Goal: Task Accomplishment & Management: Complete application form

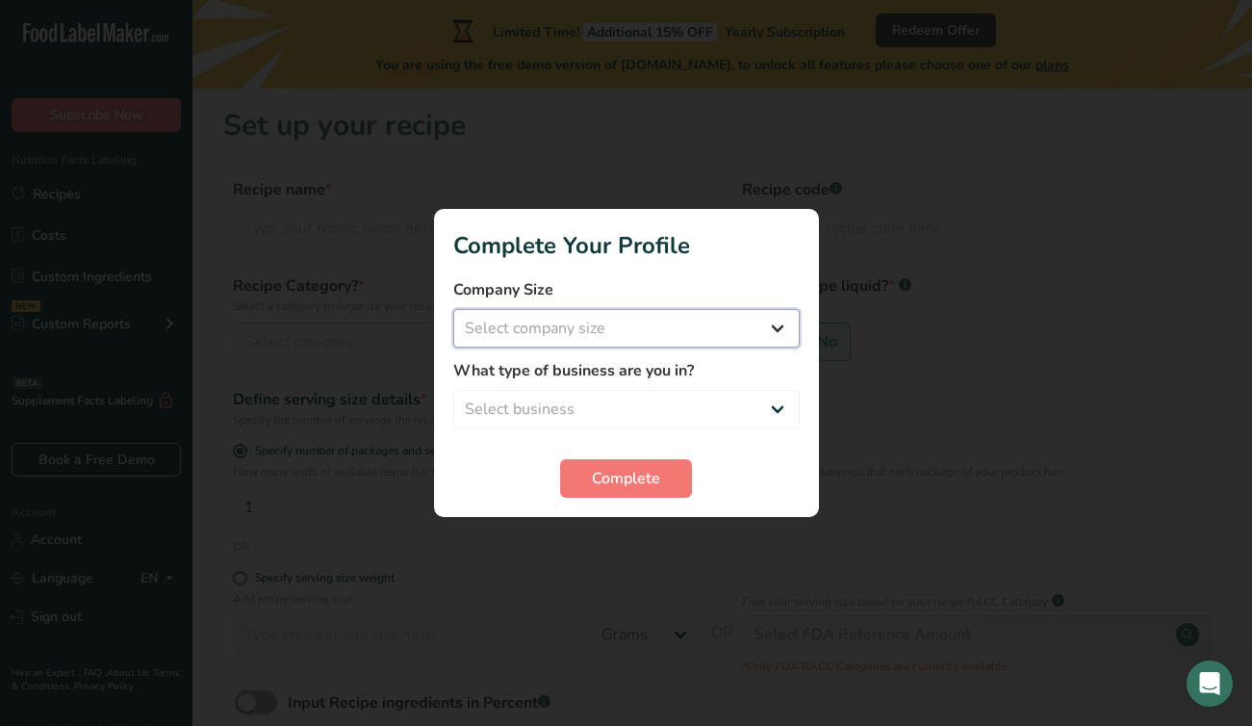
click at [684, 330] on select "Select company size Fewer than 10 Employees 10 to 50 Employees 51 to 500 Employ…" at bounding box center [626, 328] width 346 height 38
select select "1"
click at [453, 309] on select "Select company size Fewer than 10 Employees 10 to 50 Employees 51 to 500 Employ…" at bounding box center [626, 328] width 346 height 38
click at [677, 407] on select "Select business Packaged Food Manufacturer Restaurant & Cafe Bakery Meal Plans …" at bounding box center [626, 409] width 346 height 38
select select "8"
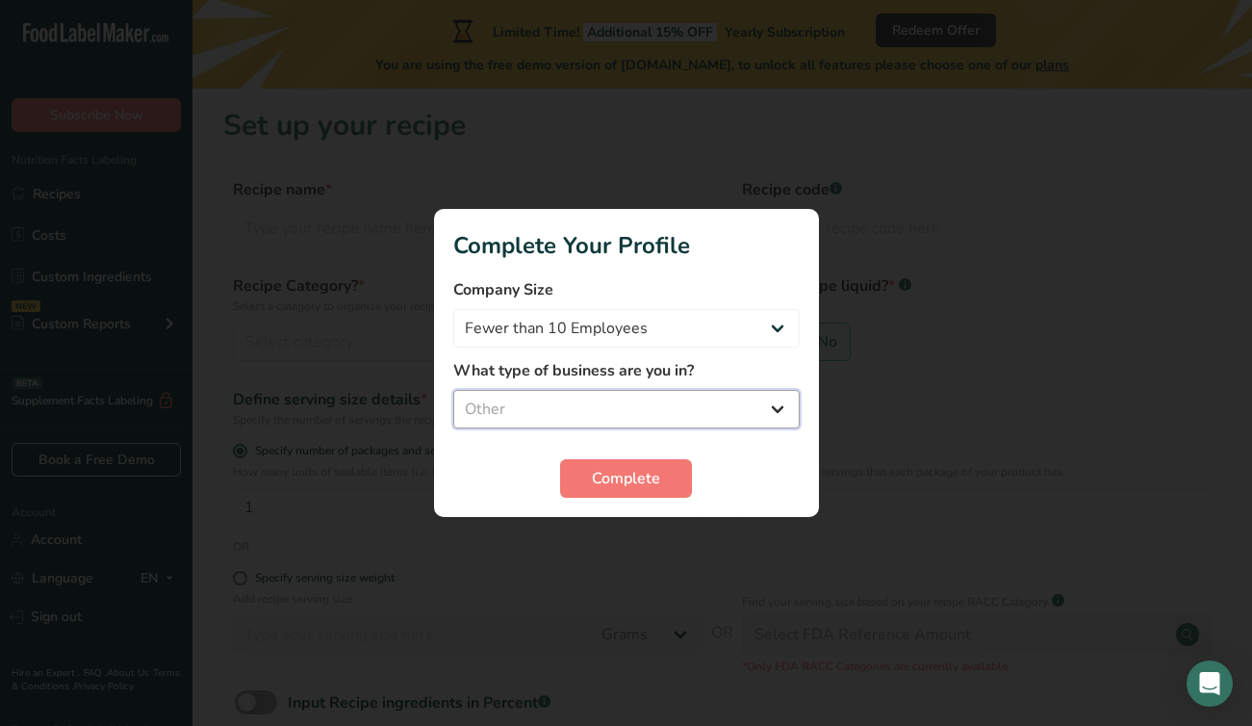
click at [453, 390] on select "Select business Packaged Food Manufacturer Restaurant & Cafe Bakery Meal Plans …" at bounding box center [626, 409] width 346 height 38
click at [632, 489] on span "Complete" at bounding box center [626, 478] width 68 height 23
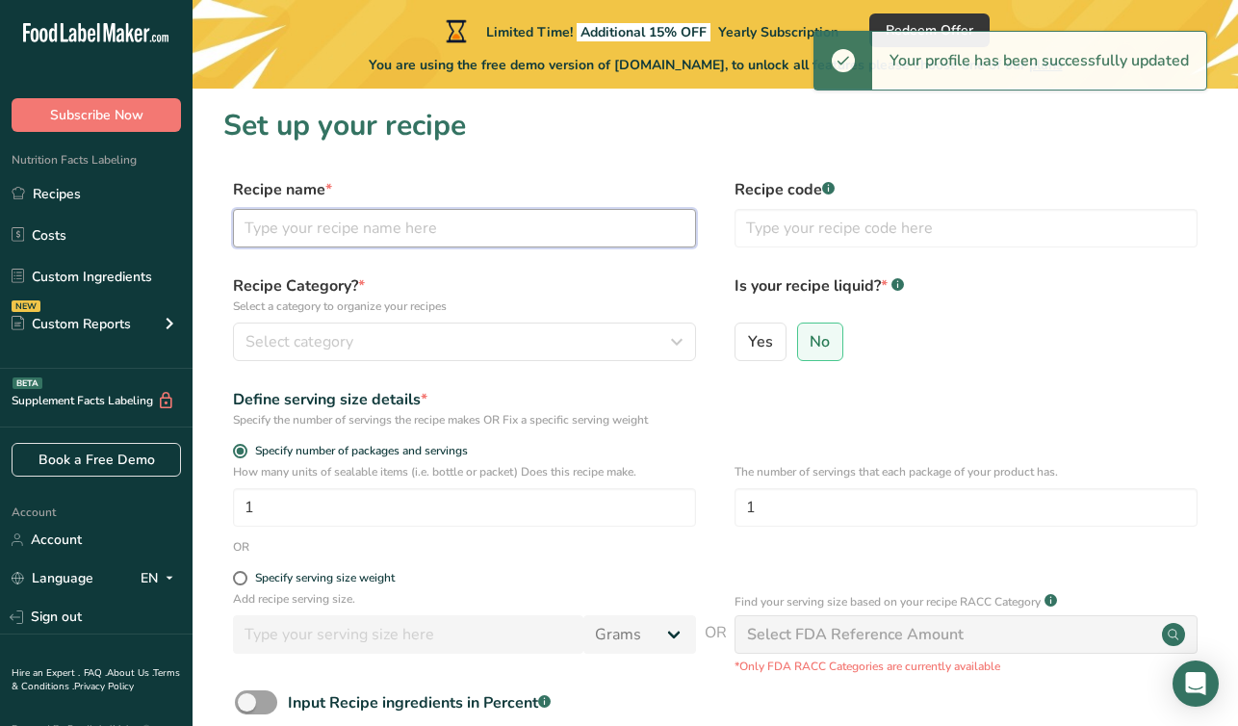
click at [601, 225] on input "text" at bounding box center [464, 228] width 463 height 38
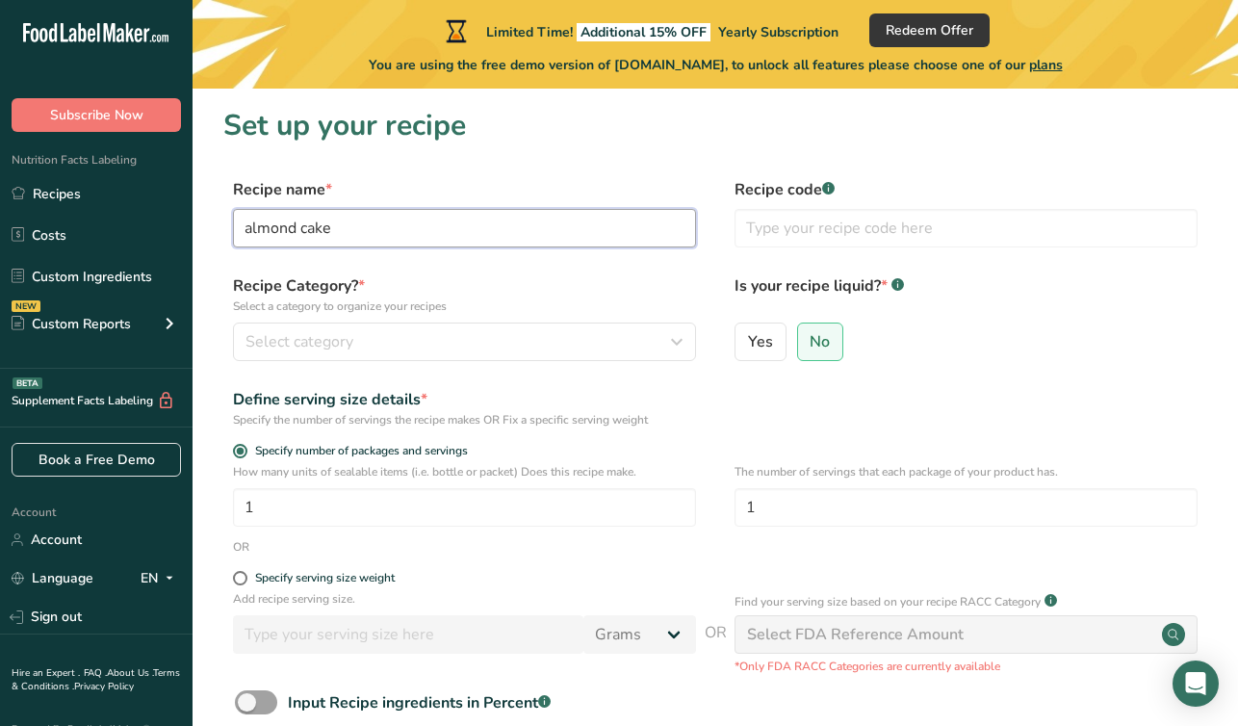
type input "almond cake"
type input "cake-almond"
click at [812, 341] on span "No" at bounding box center [819, 341] width 20 height 19
click at [810, 341] on input "No" at bounding box center [804, 341] width 13 height 13
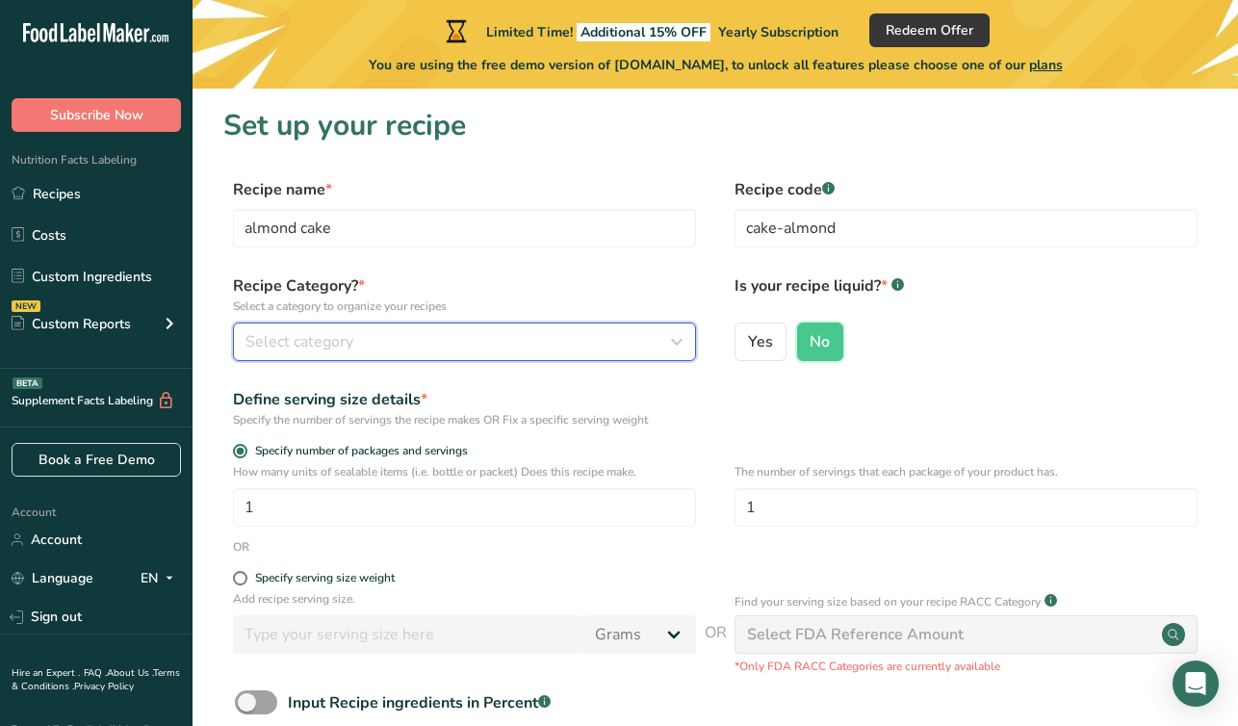
click at [574, 342] on div "Select category" at bounding box center [458, 341] width 426 height 23
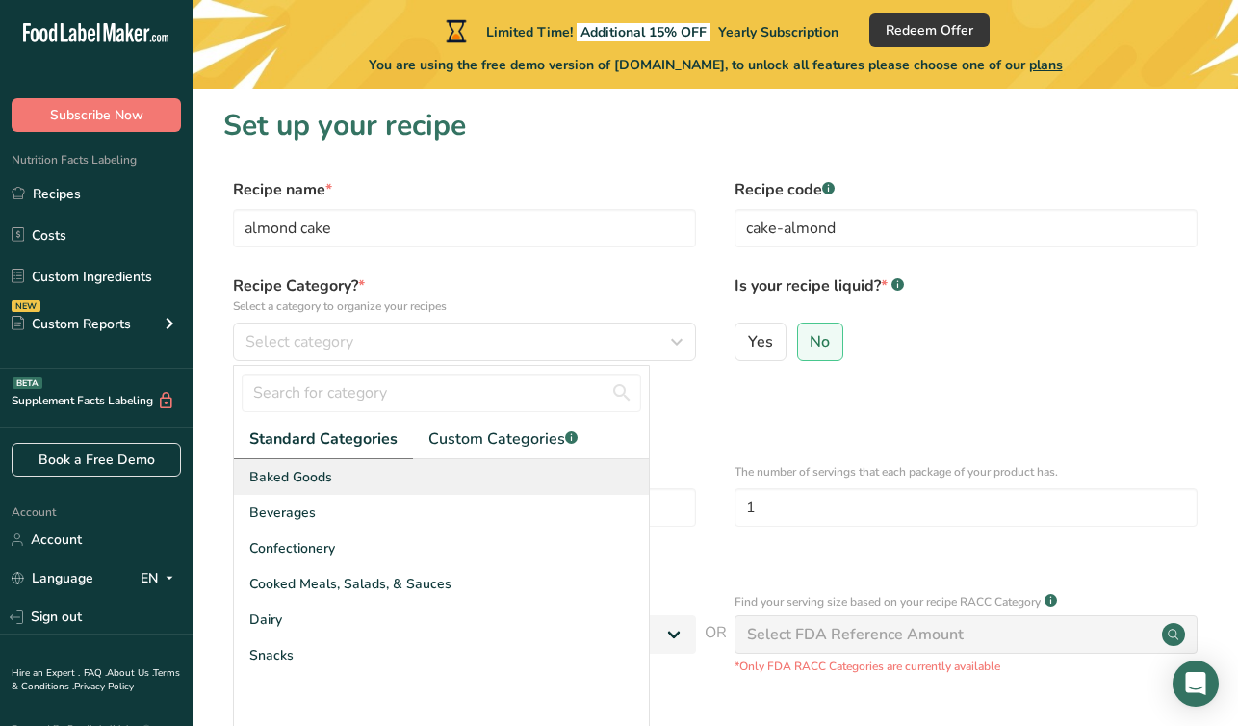
click at [511, 470] on div "Baked Goods" at bounding box center [441, 477] width 415 height 36
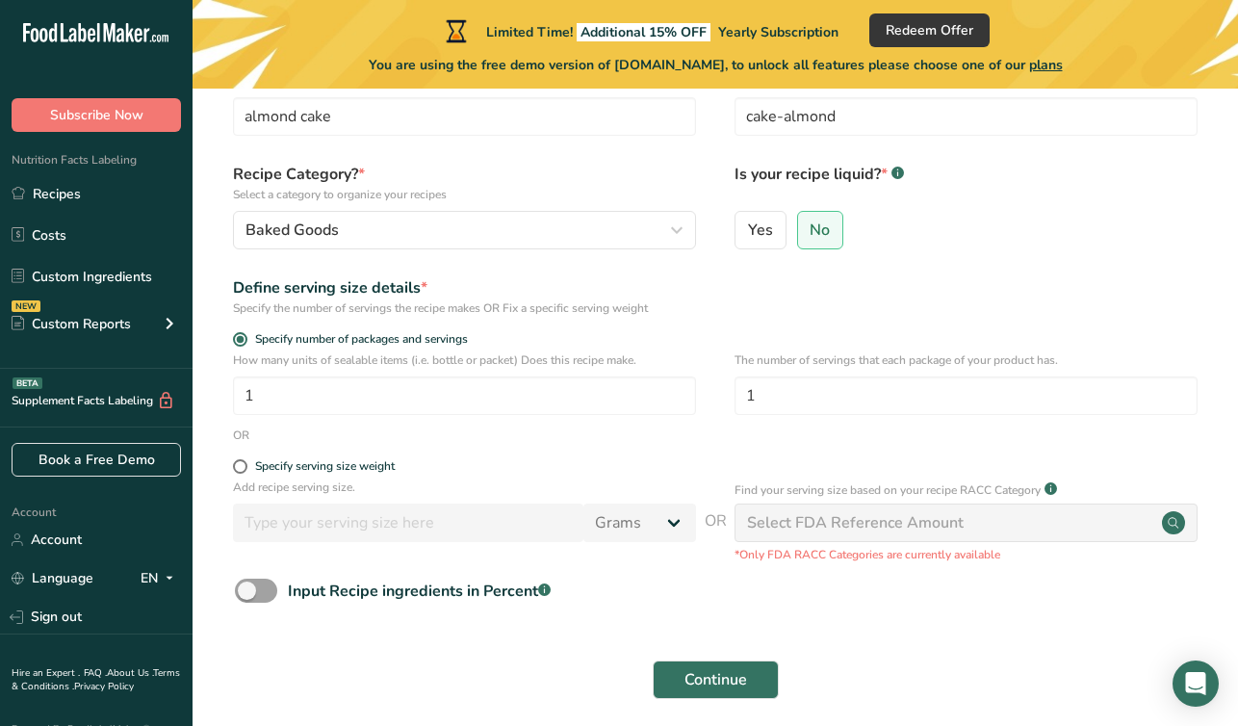
scroll to position [119, 0]
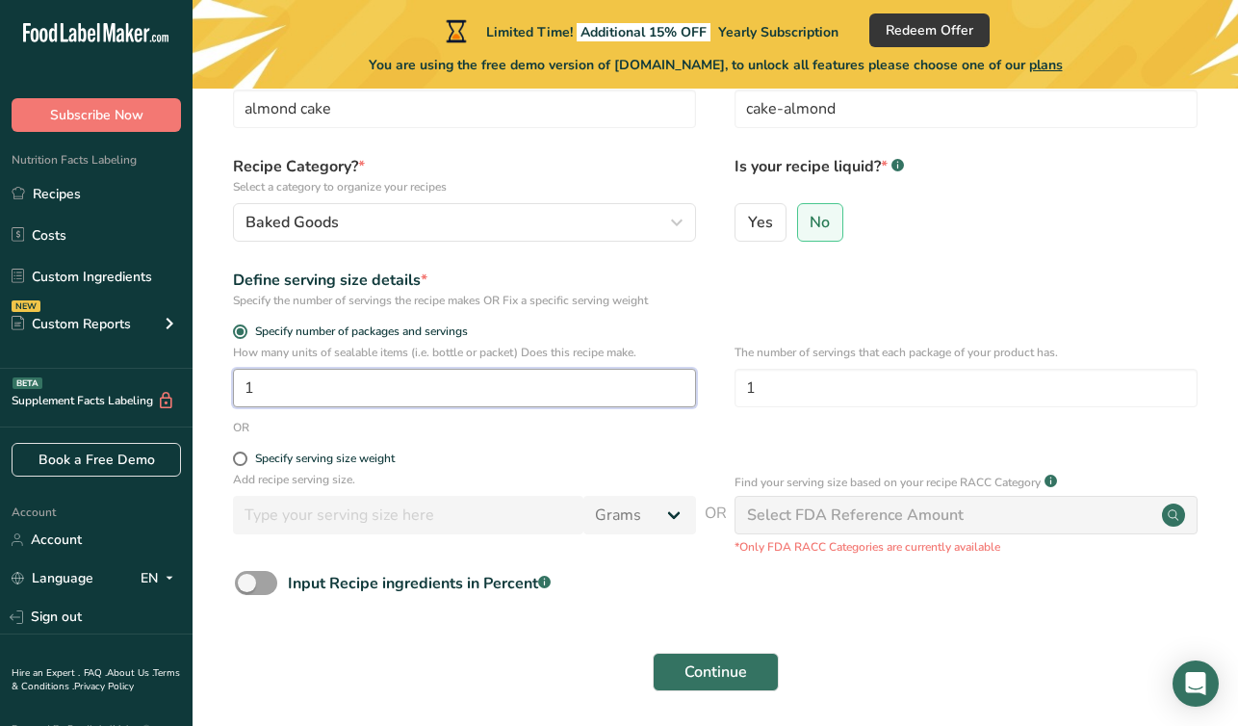
click at [264, 391] on input "1" at bounding box center [464, 388] width 463 height 38
type input "16"
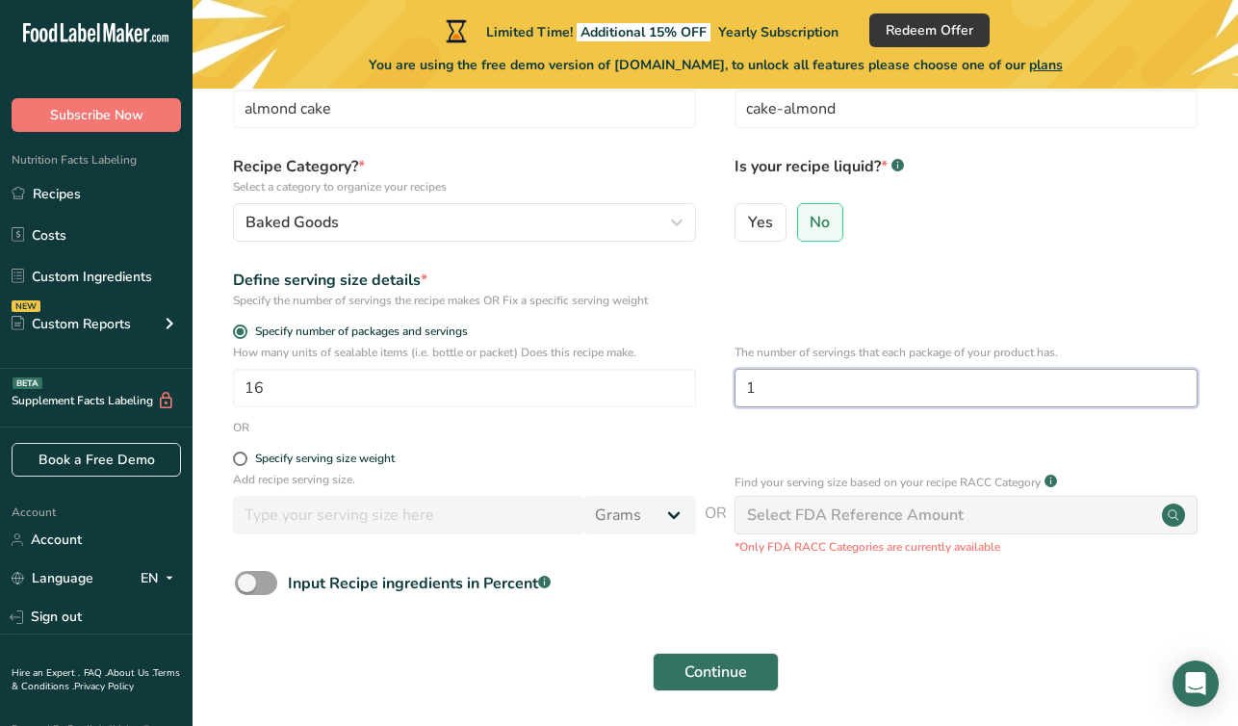
click at [772, 389] on input "1" at bounding box center [965, 388] width 463 height 38
type input "16"
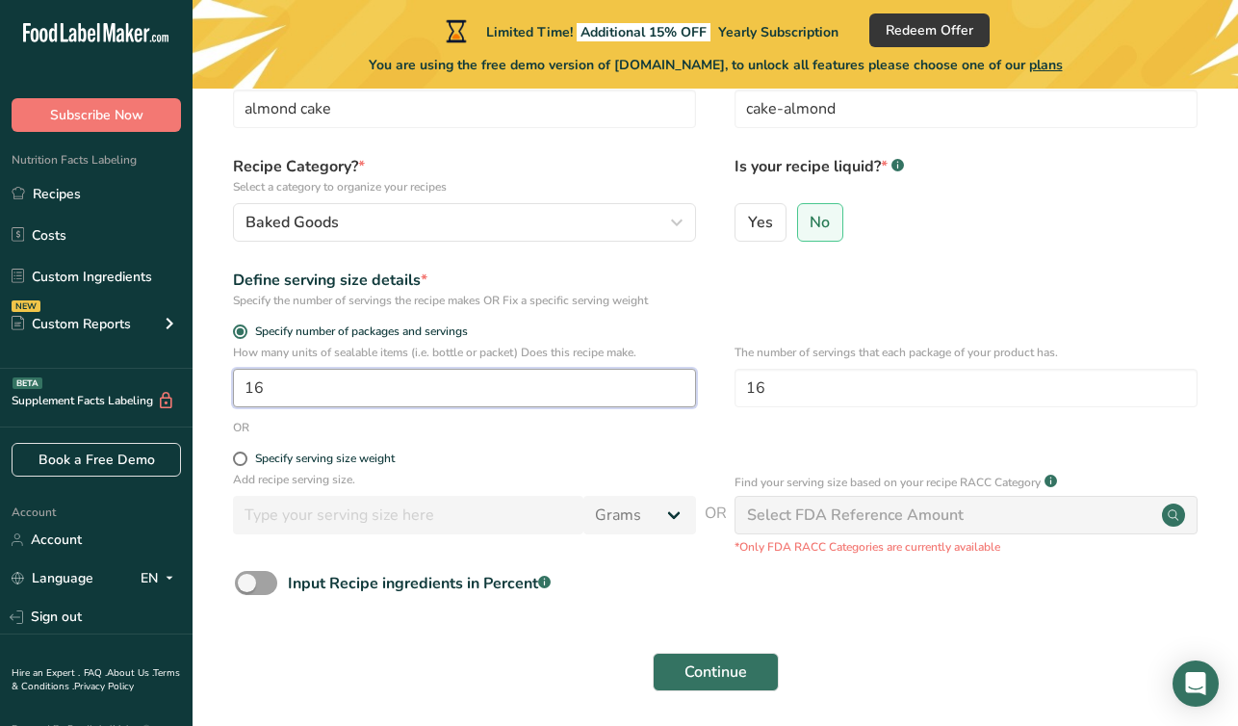
click at [386, 387] on input "16" at bounding box center [464, 388] width 463 height 38
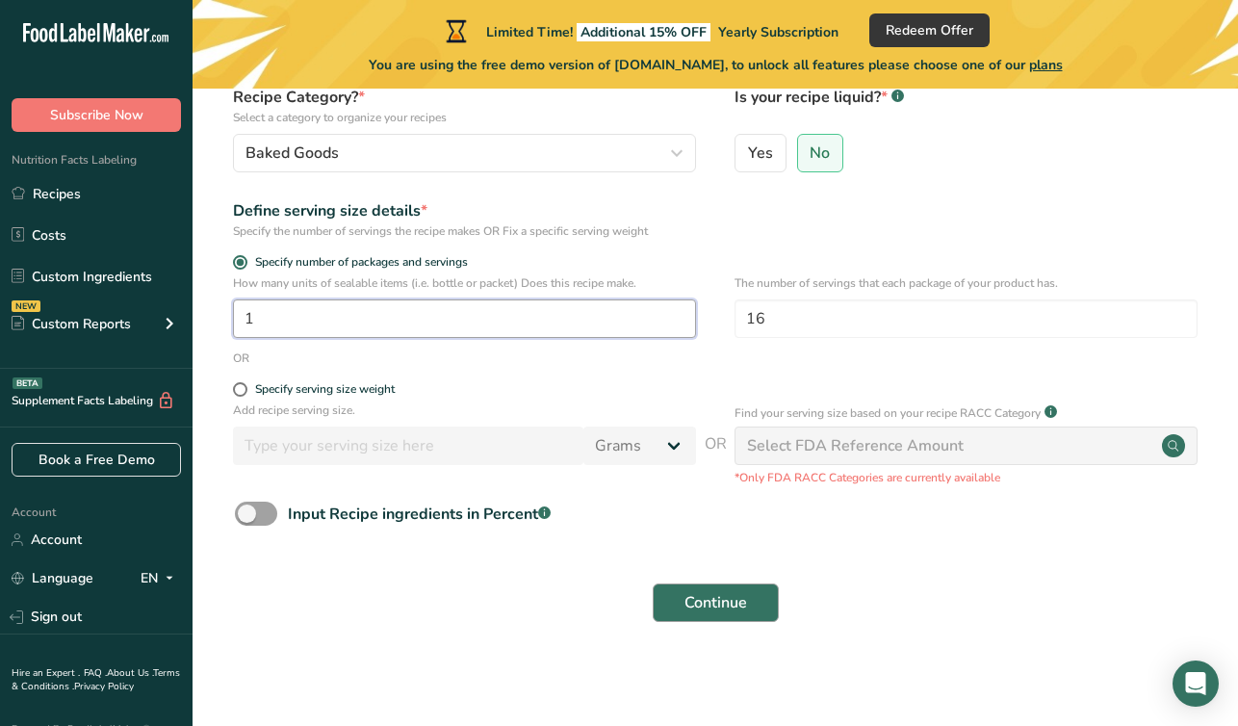
type input "1"
click at [700, 606] on span "Continue" at bounding box center [715, 602] width 63 height 23
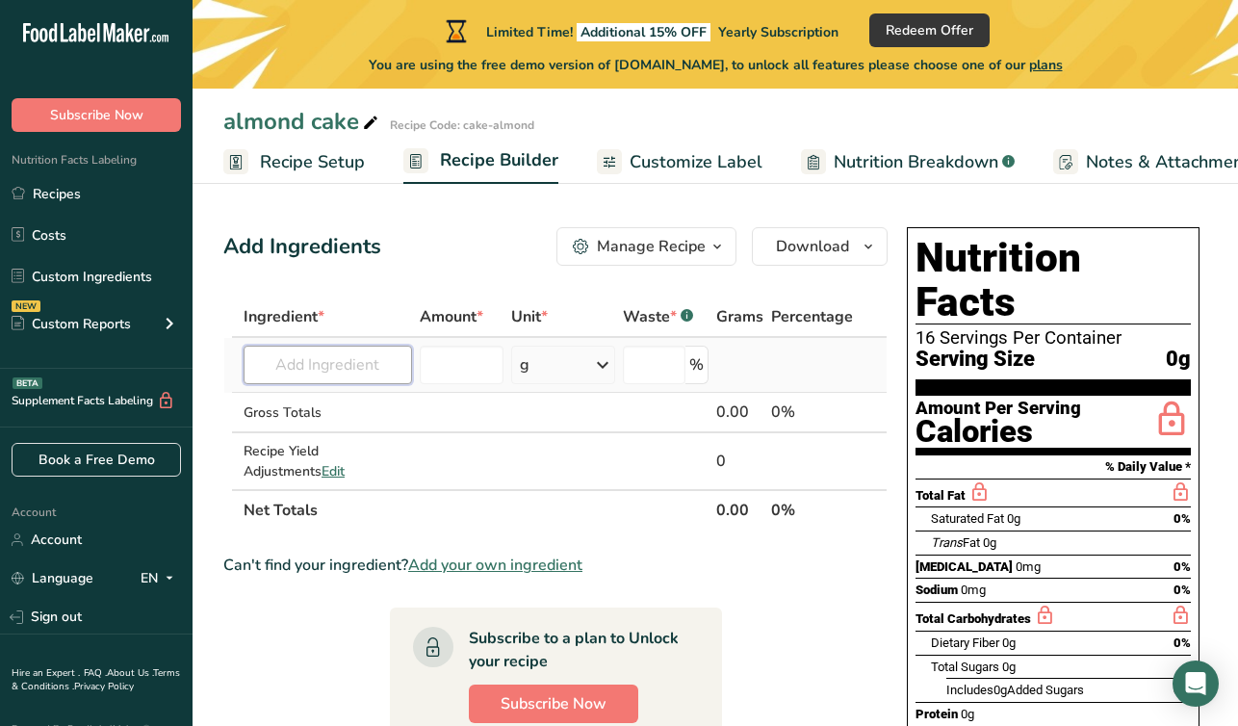
click at [348, 362] on input "text" at bounding box center [327, 364] width 168 height 38
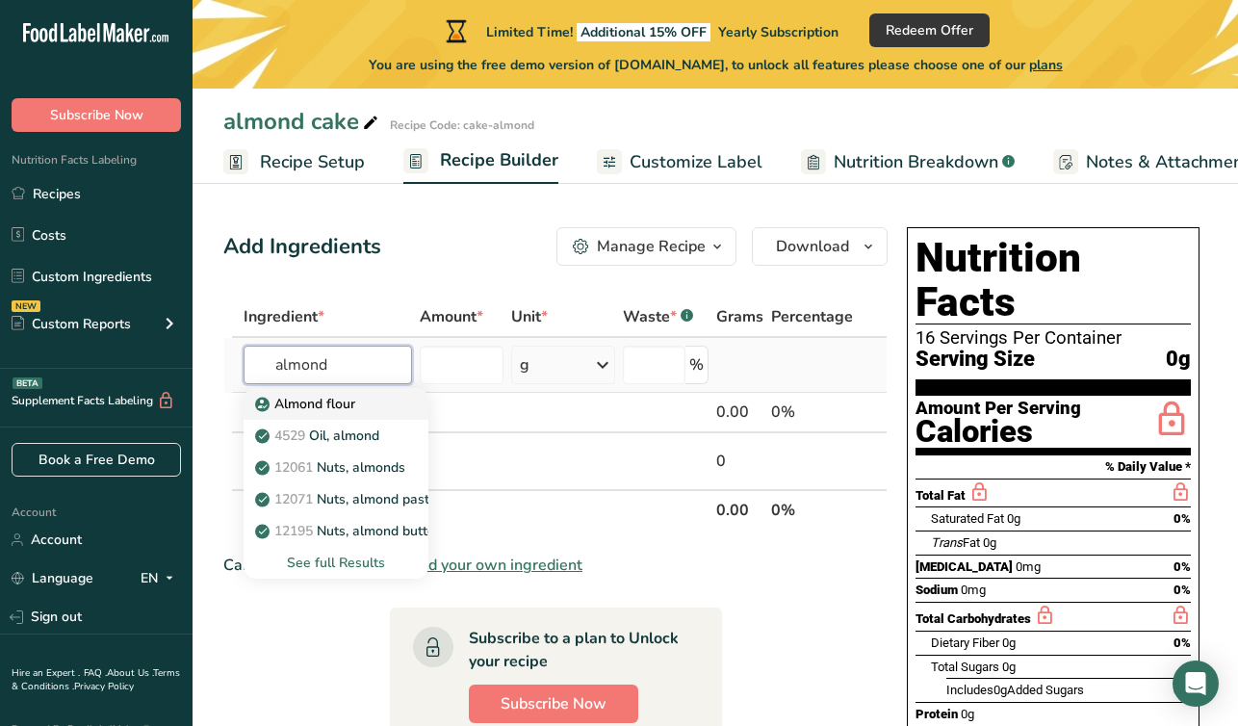
type input "almond"
click at [327, 408] on p "Almond flour" at bounding box center [307, 404] width 96 height 20
type input "Almond flour"
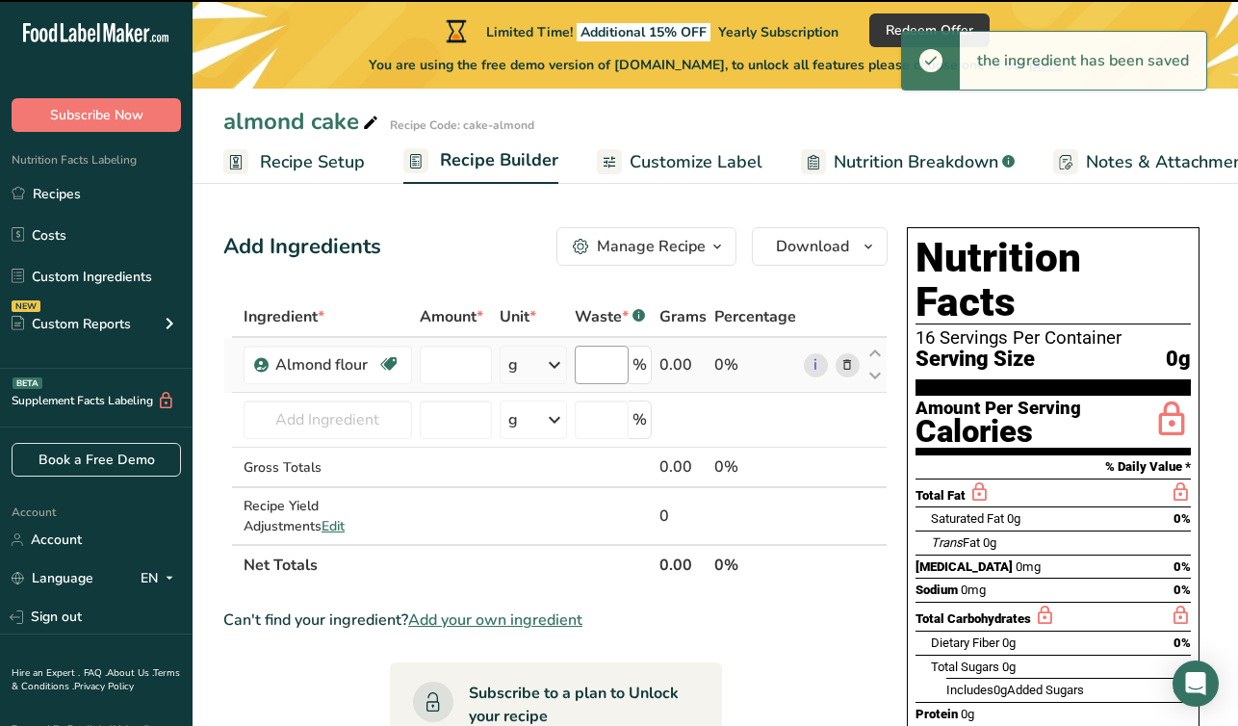
type input "0"
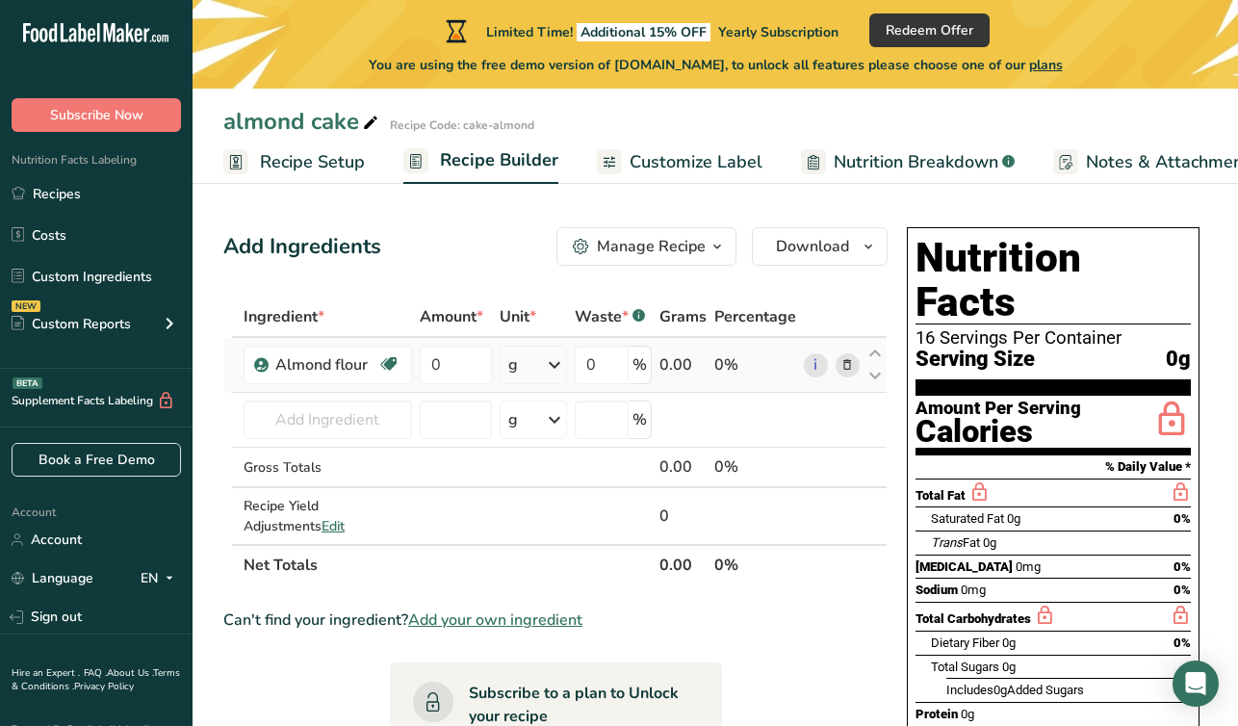
click at [555, 365] on icon at bounding box center [554, 364] width 23 height 35
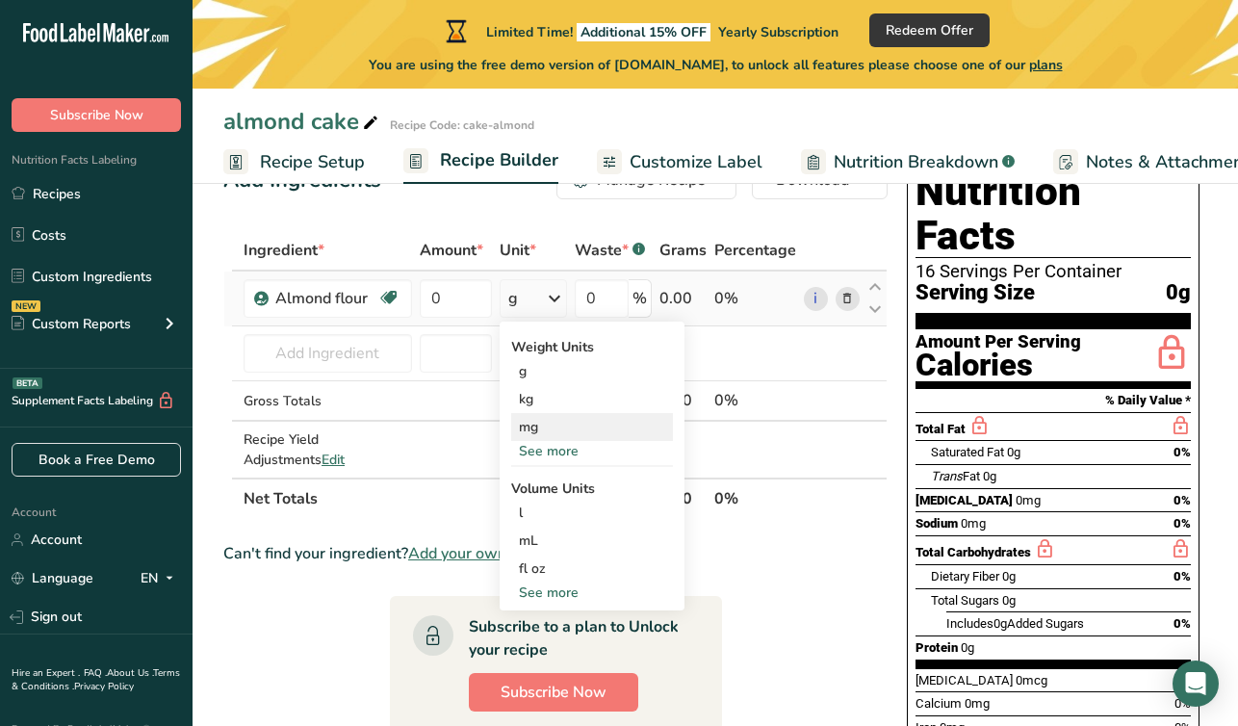
scroll to position [90, 0]
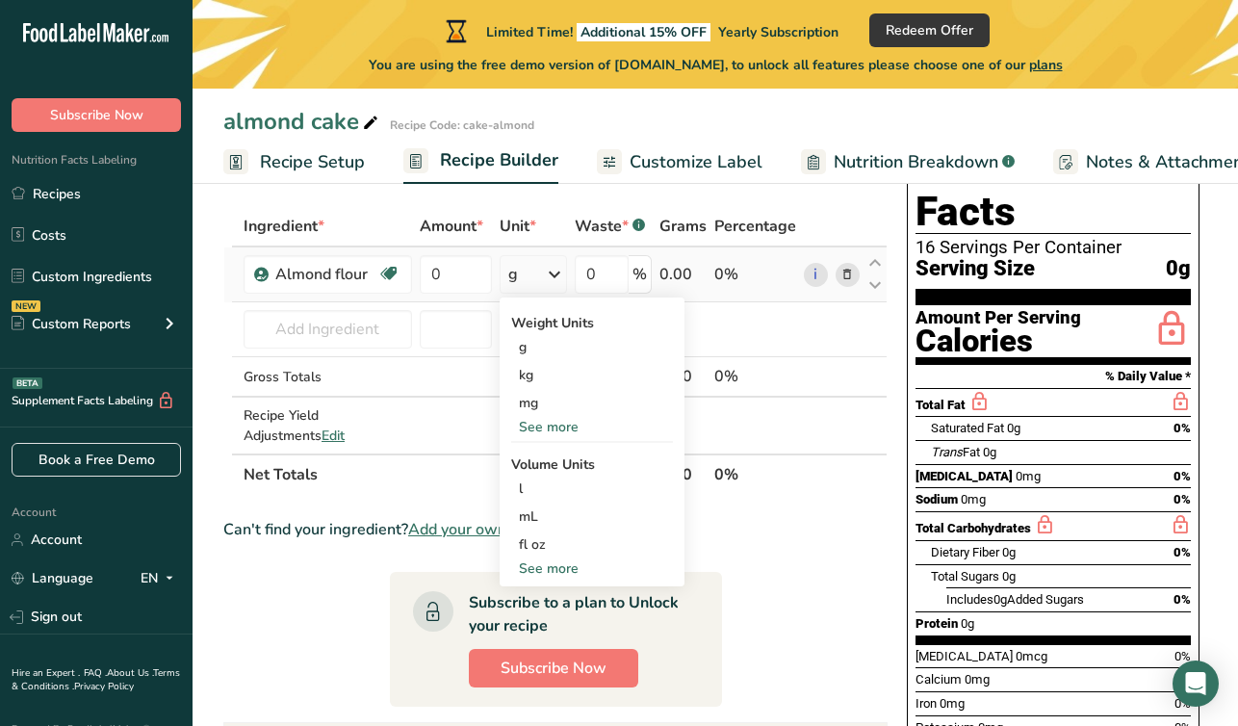
click at [549, 565] on div "See more" at bounding box center [592, 568] width 162 height 20
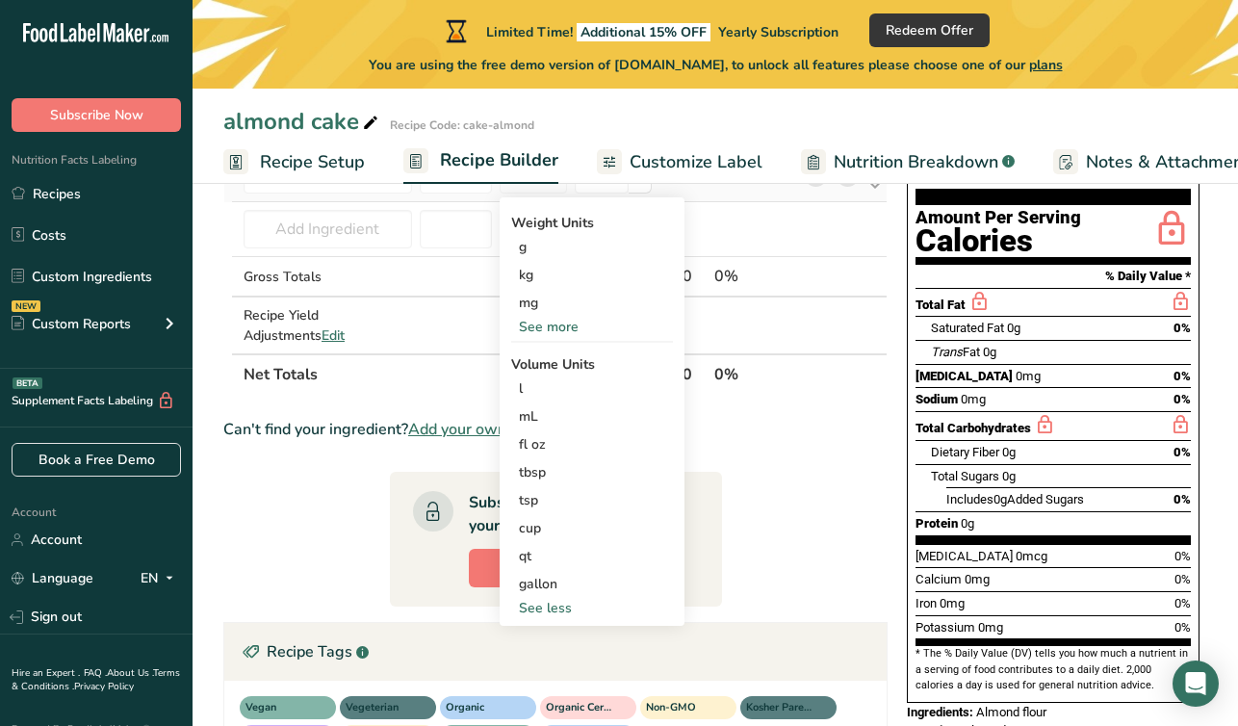
scroll to position [210, 0]
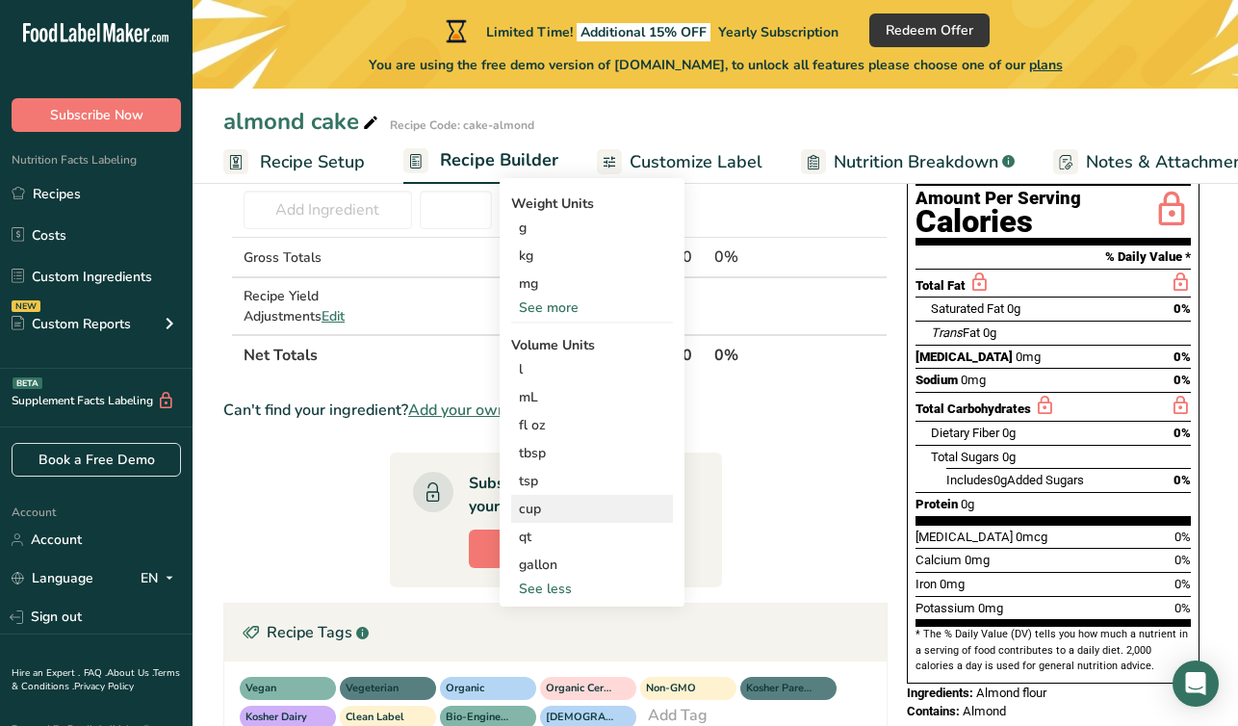
click at [537, 506] on div "cup" at bounding box center [592, 508] width 146 height 20
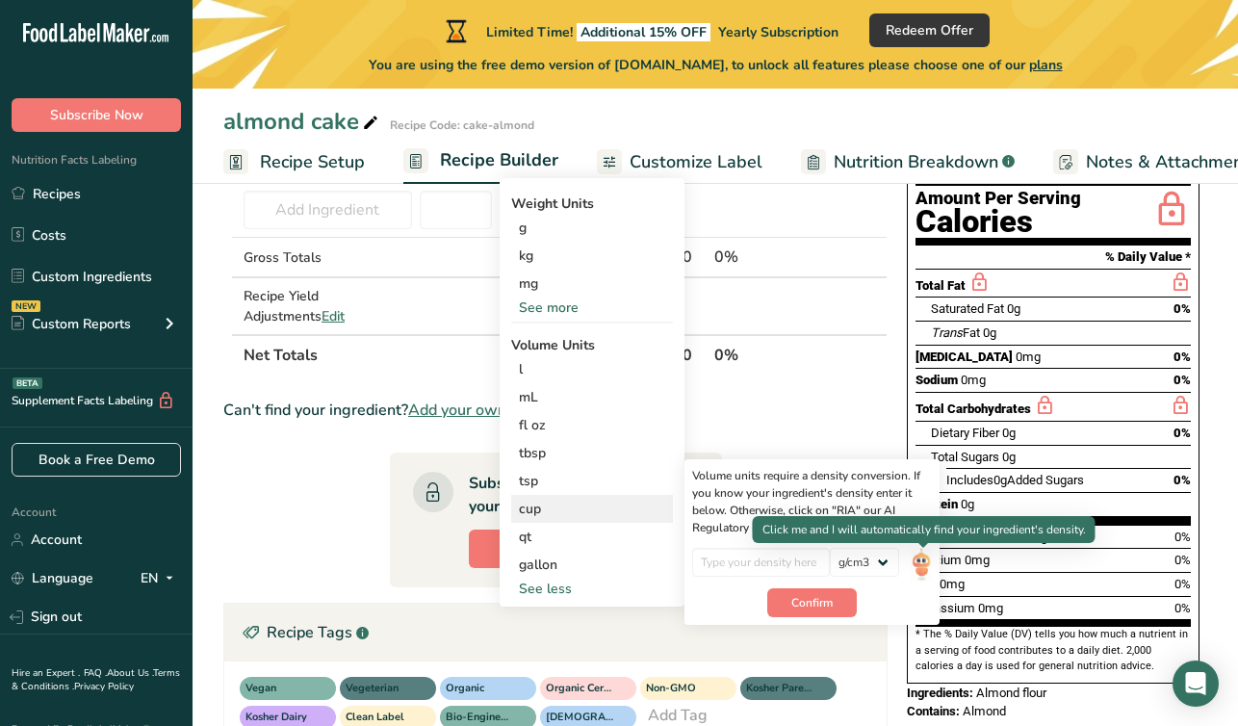
click at [919, 561] on img at bounding box center [920, 565] width 21 height 34
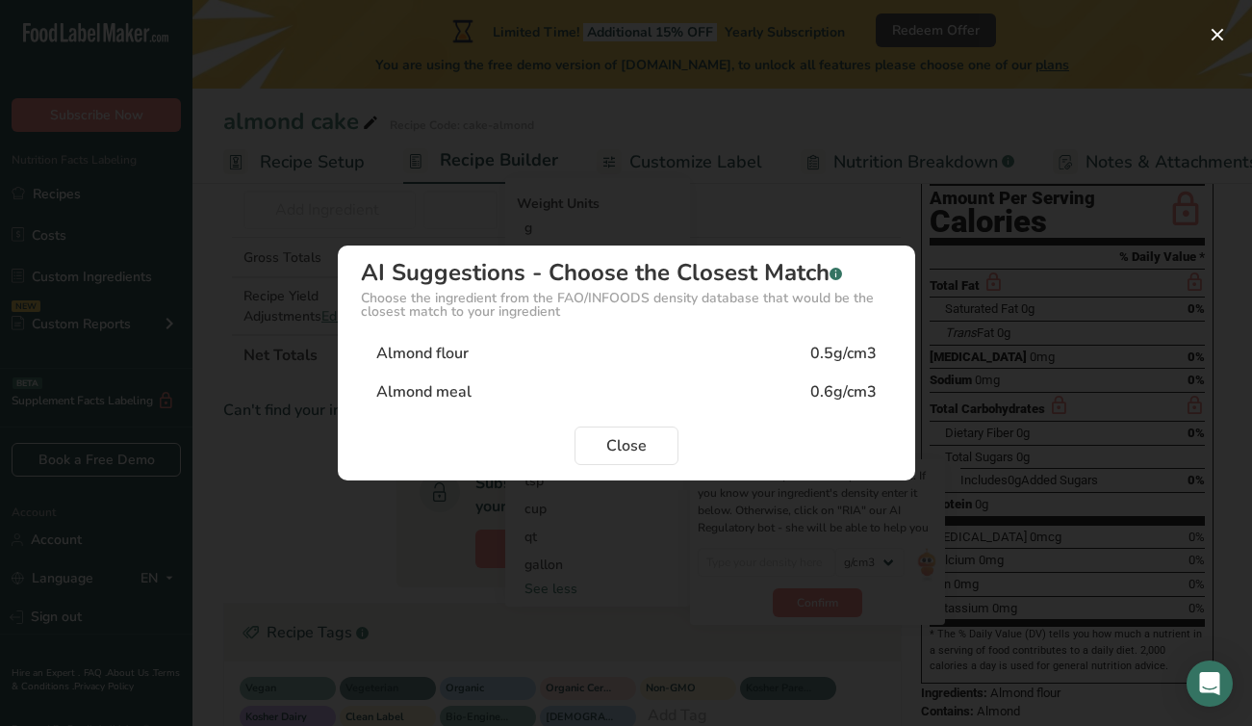
click at [830, 388] on div "0.6g/cm3" at bounding box center [843, 391] width 66 height 23
type input "0.6"
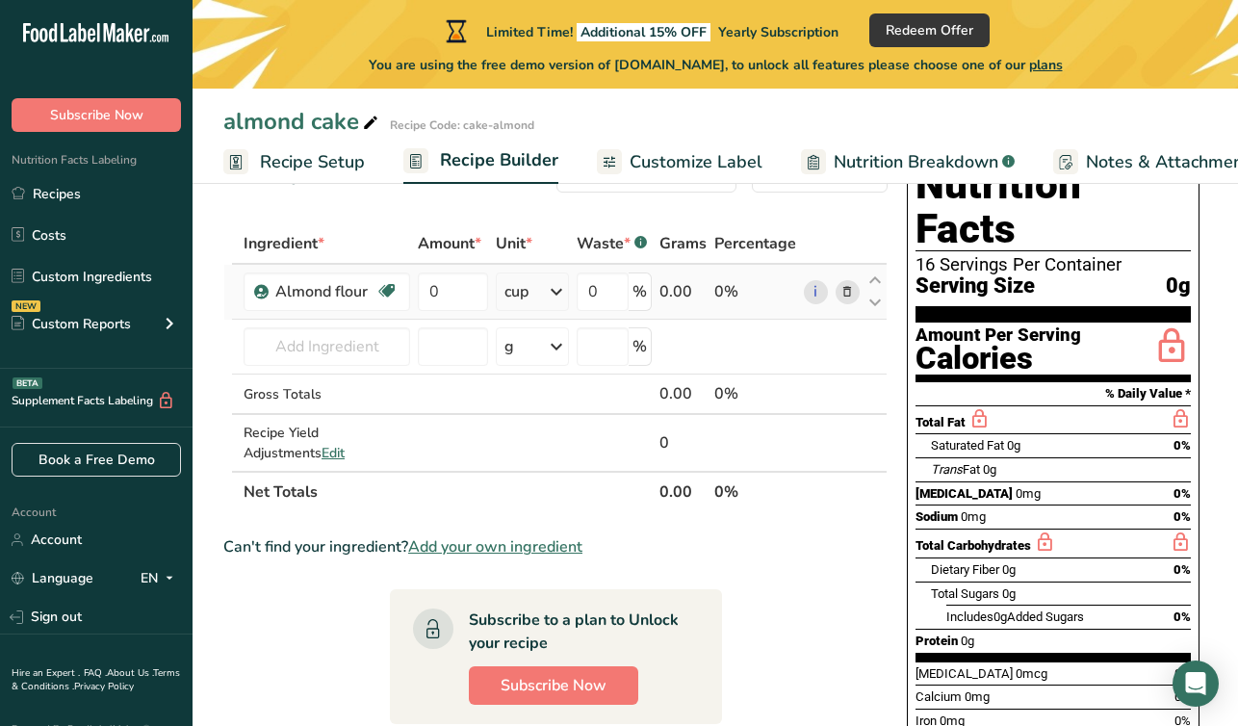
scroll to position [69, 0]
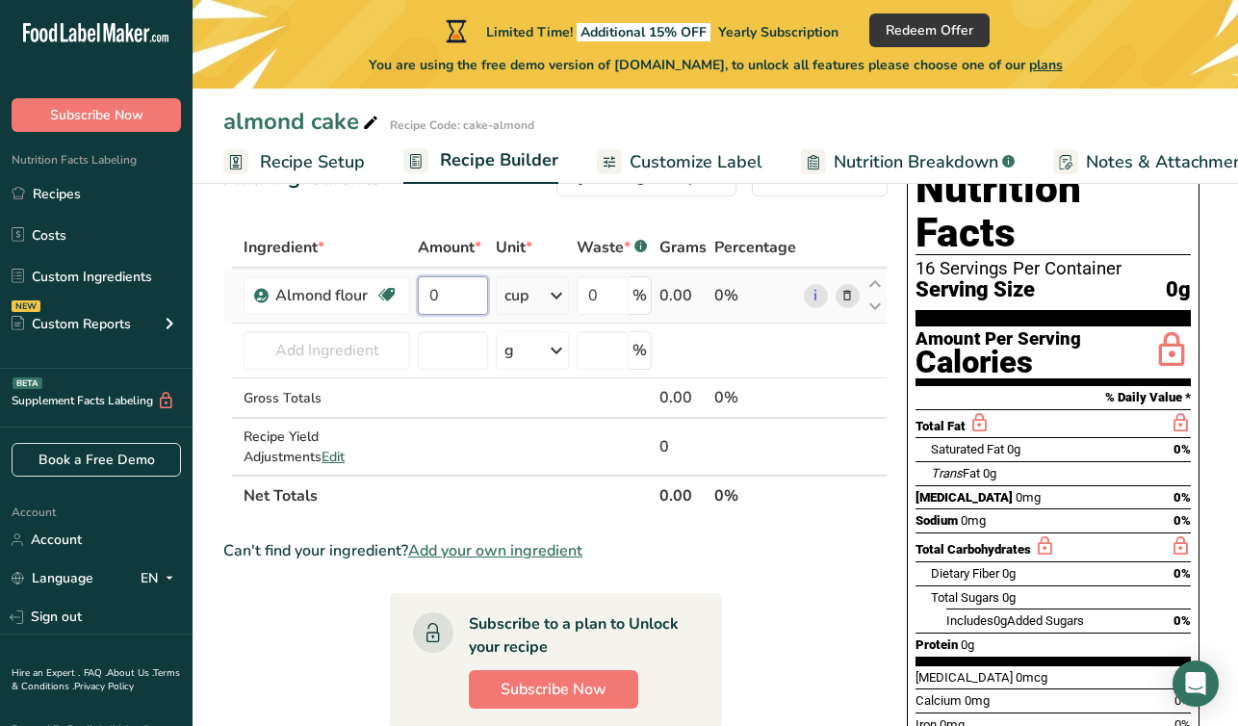
drag, startPoint x: 449, startPoint y: 295, endPoint x: 418, endPoint y: 295, distance: 31.8
click at [418, 295] on td "0" at bounding box center [453, 295] width 78 height 55
type input "1.5"
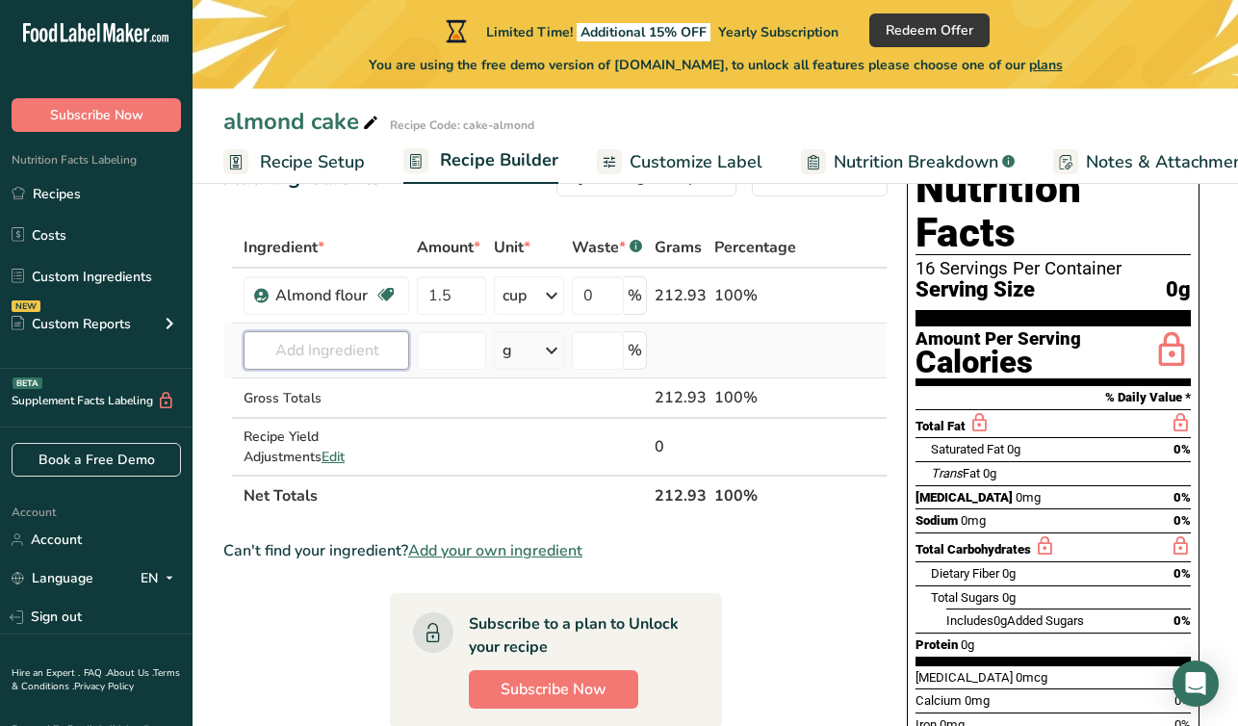
click at [335, 352] on div "Ingredient * Amount * Unit * Waste * .a-a{fill:#347362;}.b-a{fill:#fff;} Grams …" at bounding box center [555, 371] width 664 height 289
type input "s"
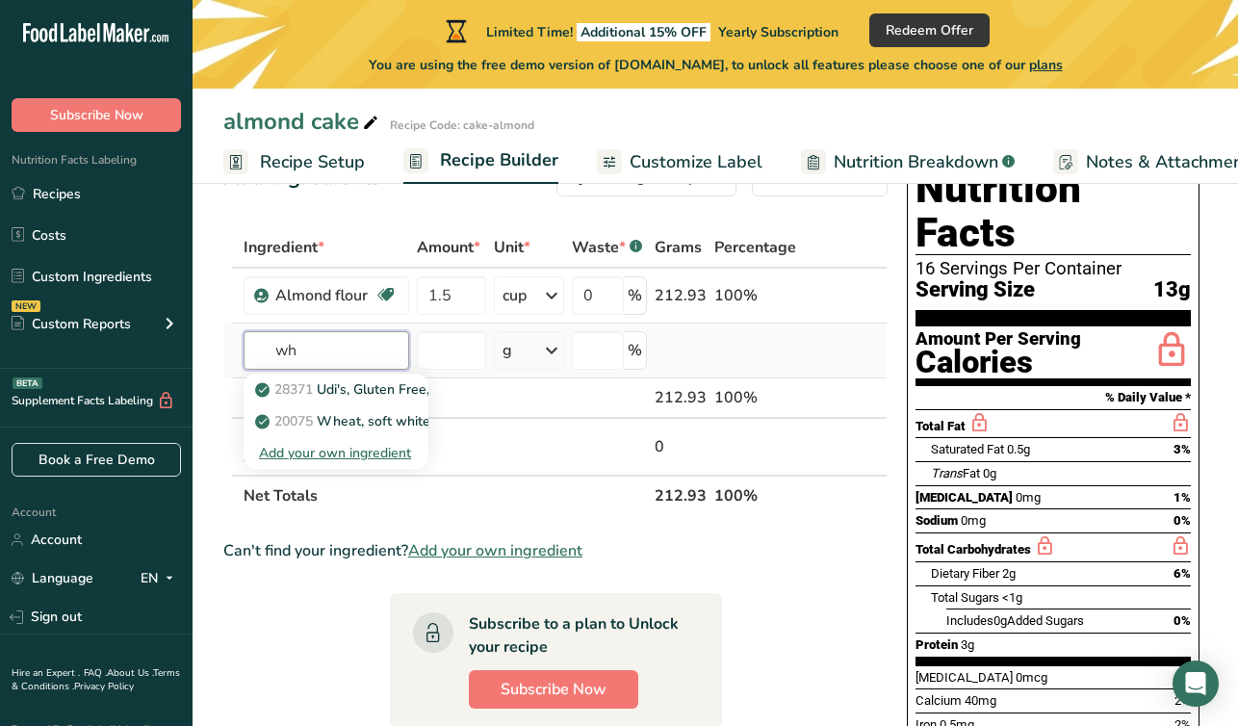
type input "w"
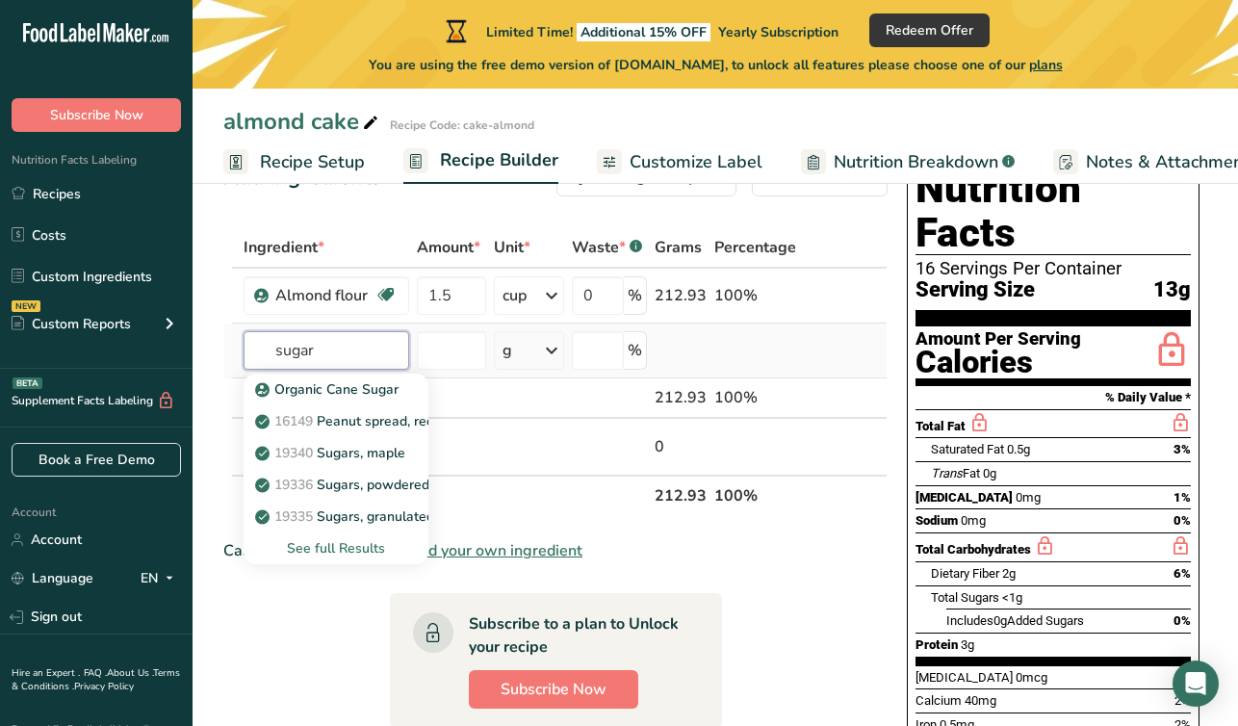
type input "sugar"
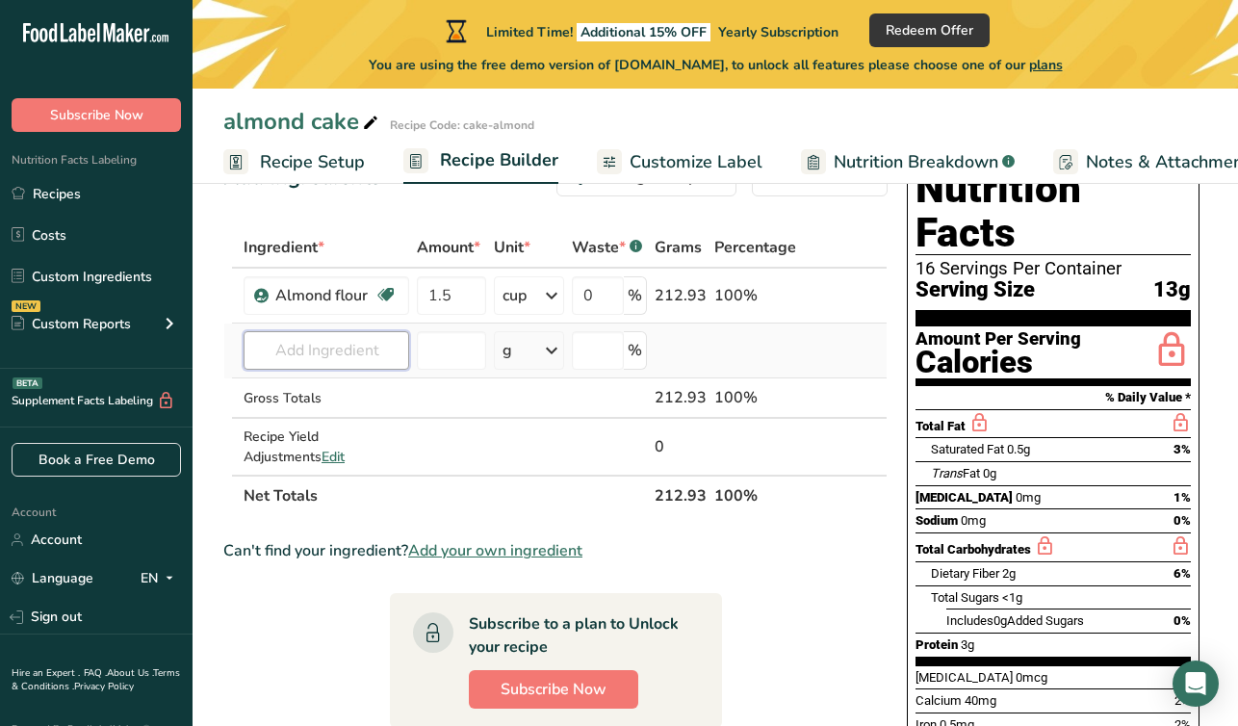
click at [312, 354] on input "text" at bounding box center [326, 350] width 166 height 38
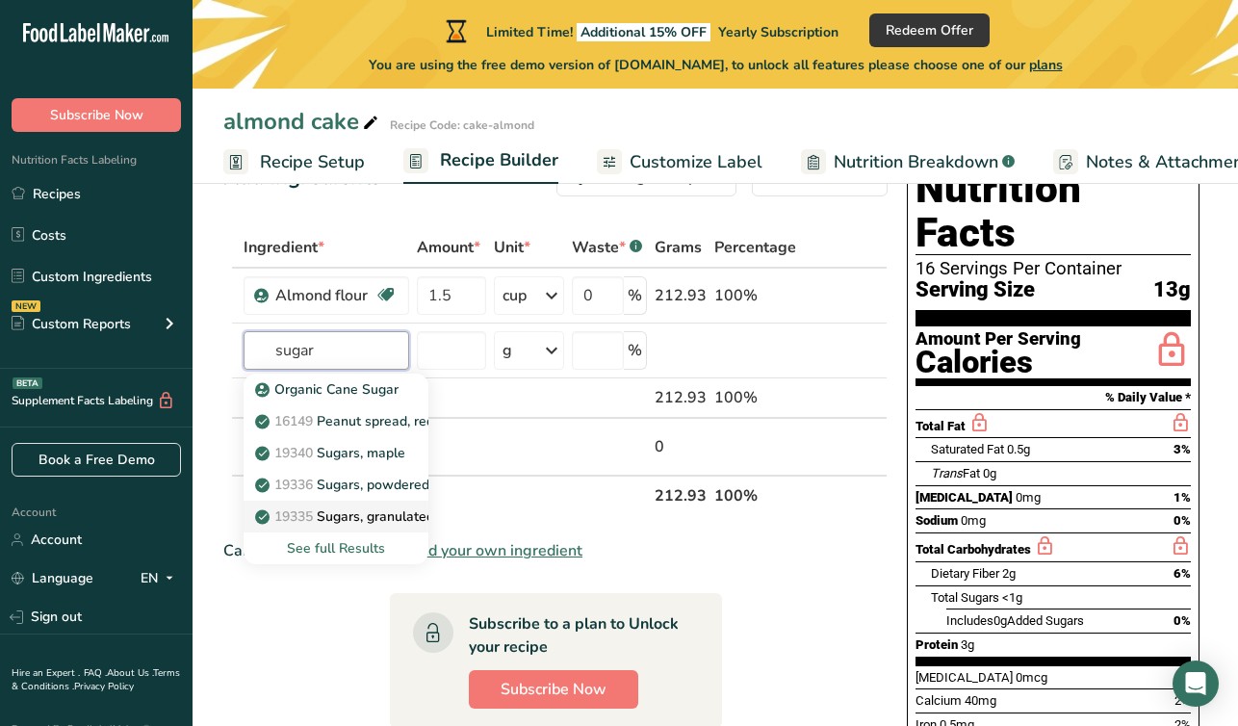
type input "sugar"
click at [319, 518] on p "19335 Sugars, granulated" at bounding box center [346, 516] width 175 height 20
type input "Sugars, granulated"
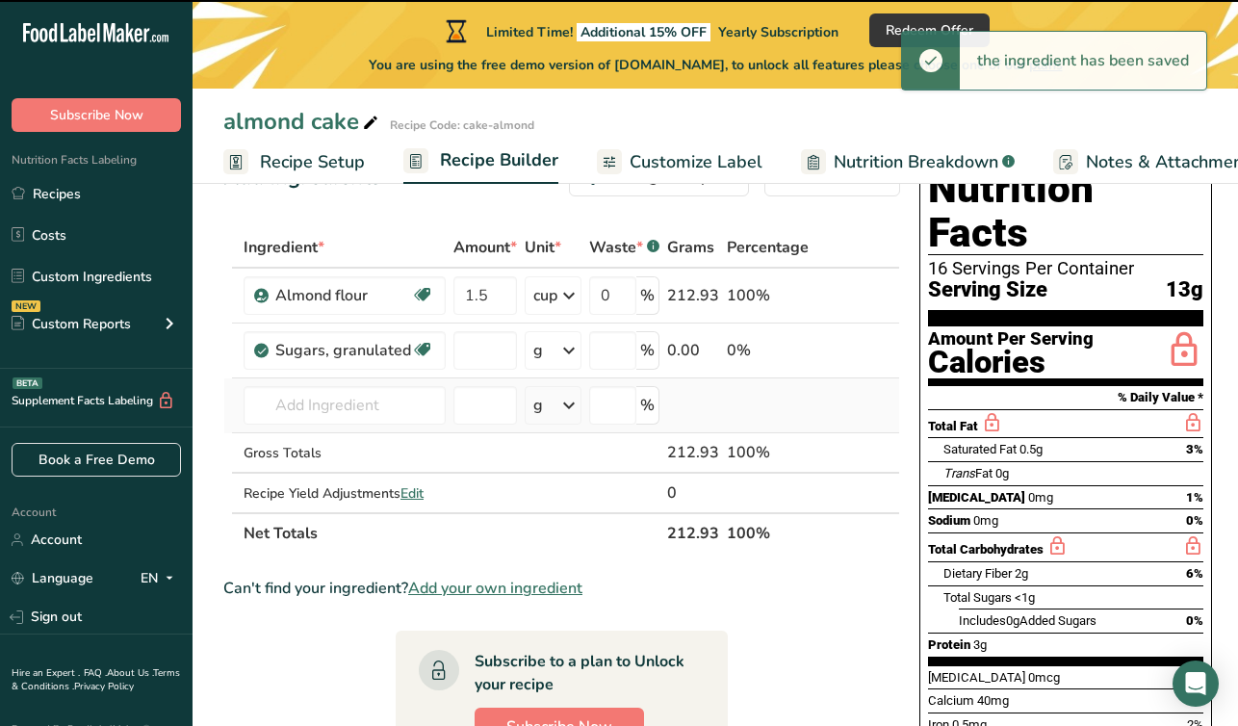
type input "0"
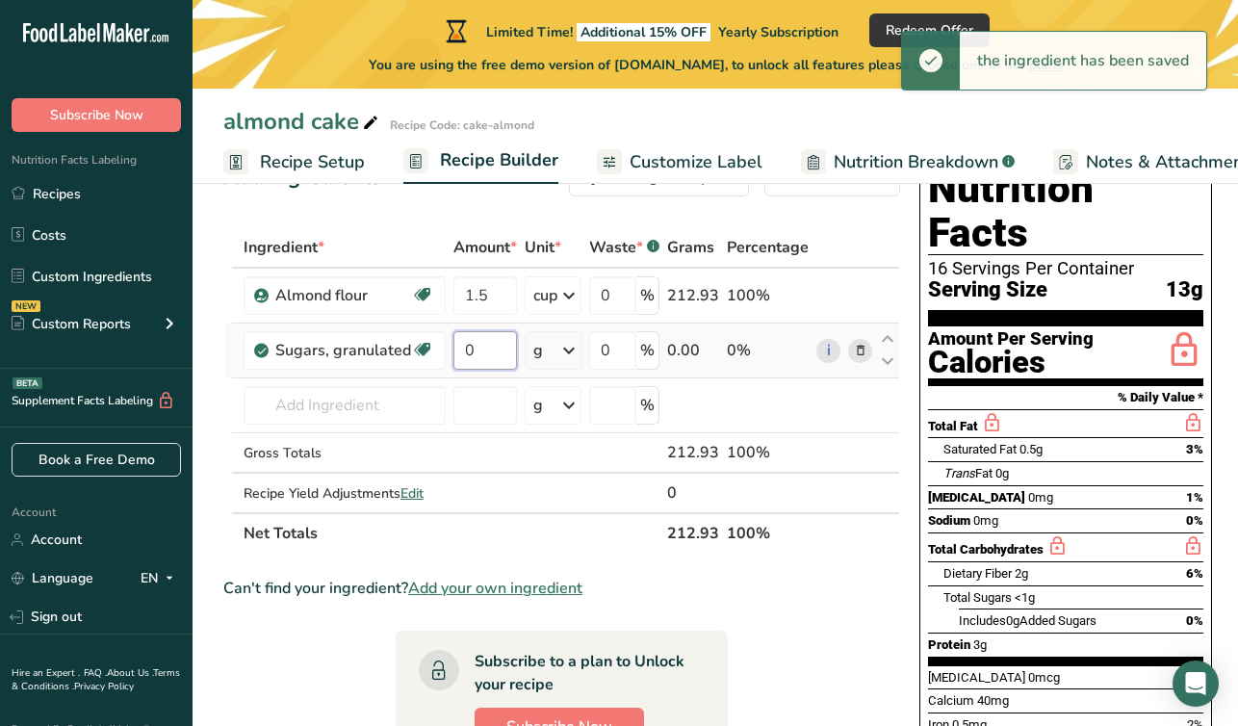
click at [503, 353] on input "0" at bounding box center [485, 350] width 64 height 38
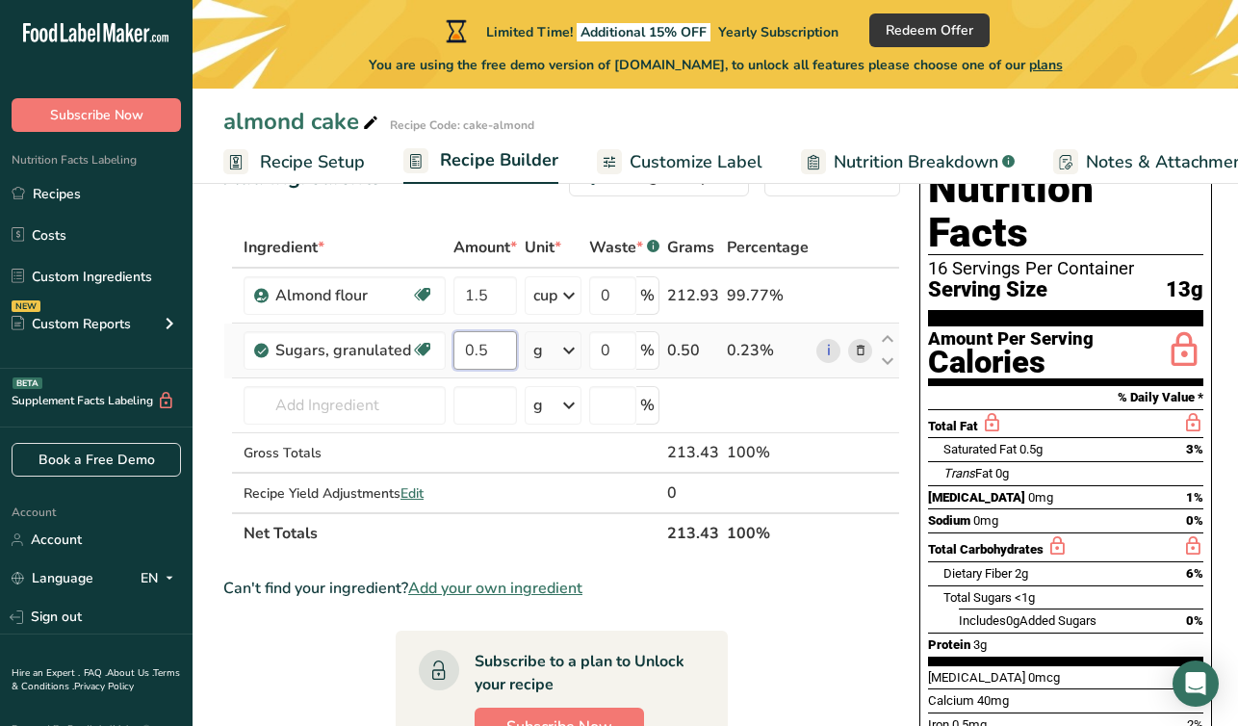
type input "0.5"
click at [567, 347] on div "Ingredient * Amount * Unit * Waste * .a-a{fill:#347362;}.b-a{fill:#fff;} Grams …" at bounding box center [561, 390] width 677 height 326
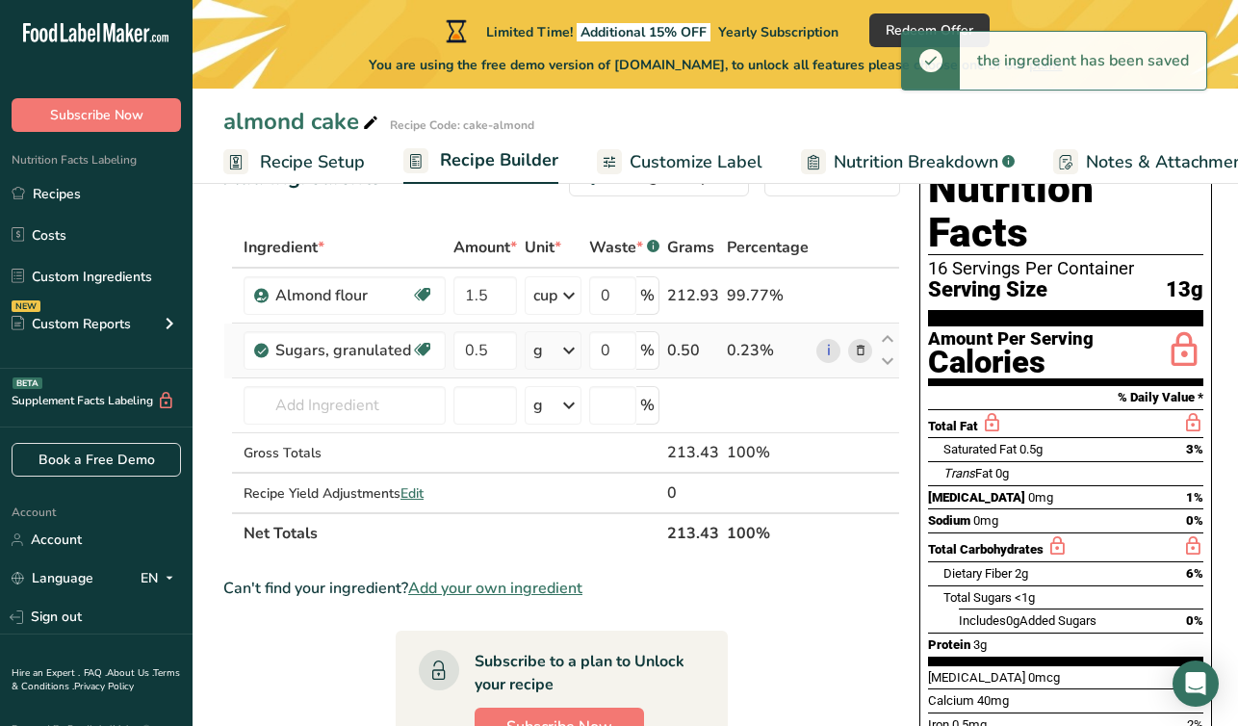
click at [568, 354] on icon at bounding box center [568, 350] width 23 height 35
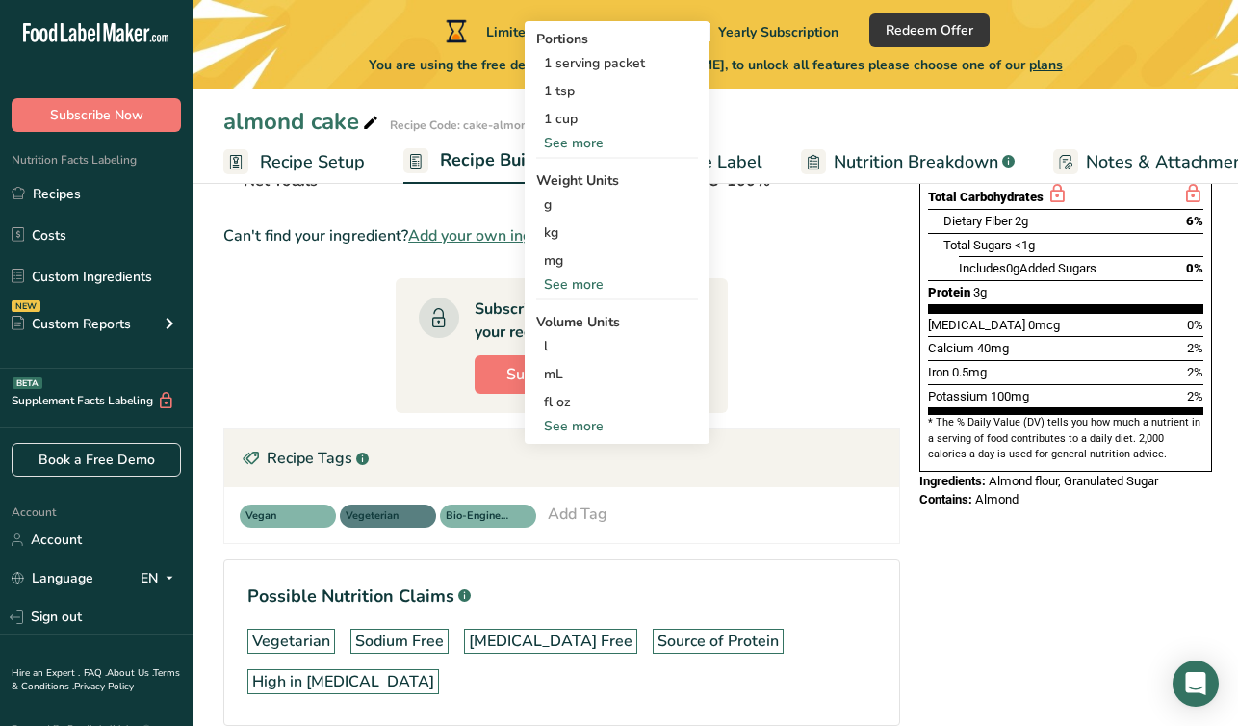
scroll to position [420, 0]
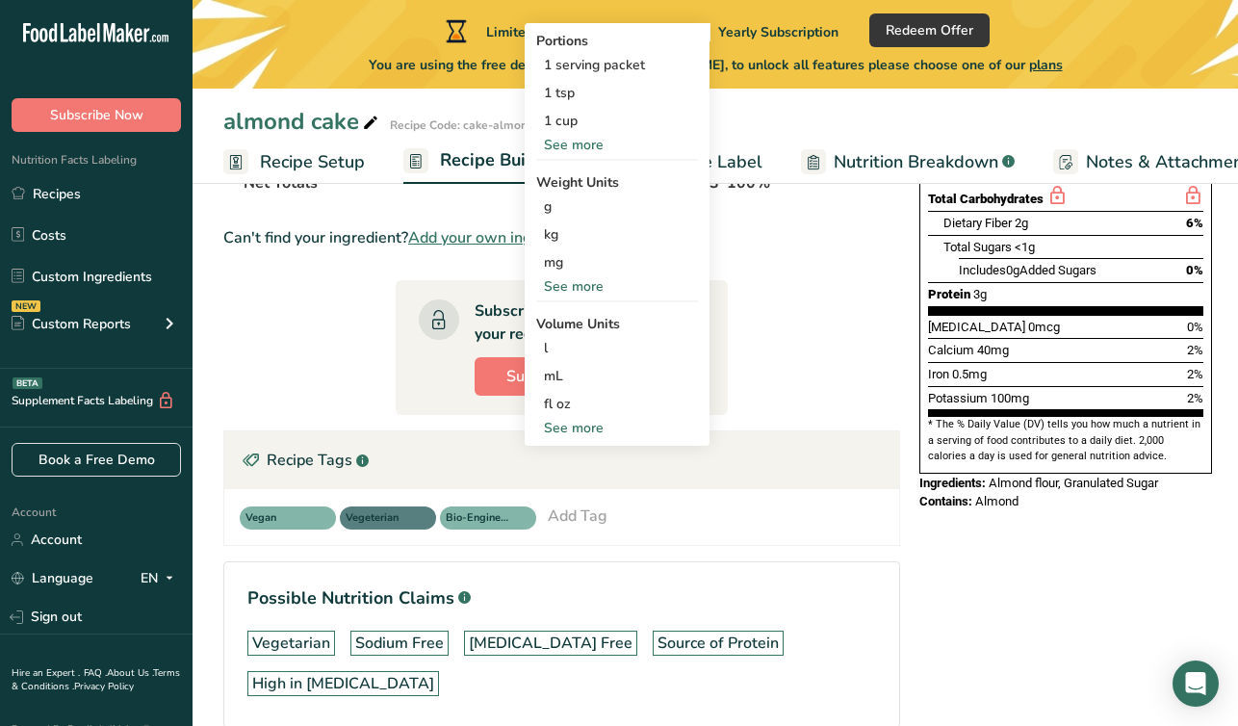
click at [579, 428] on div "See more" at bounding box center [617, 428] width 162 height 20
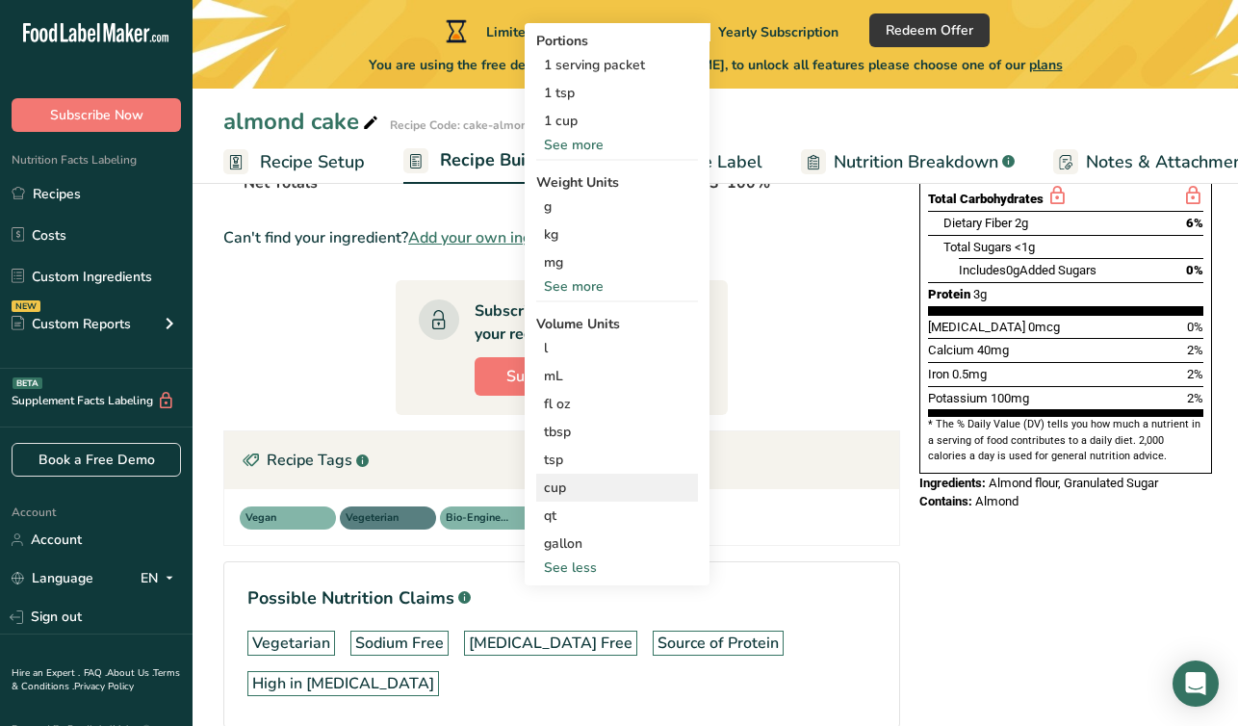
click at [553, 485] on div "cup" at bounding box center [617, 487] width 146 height 20
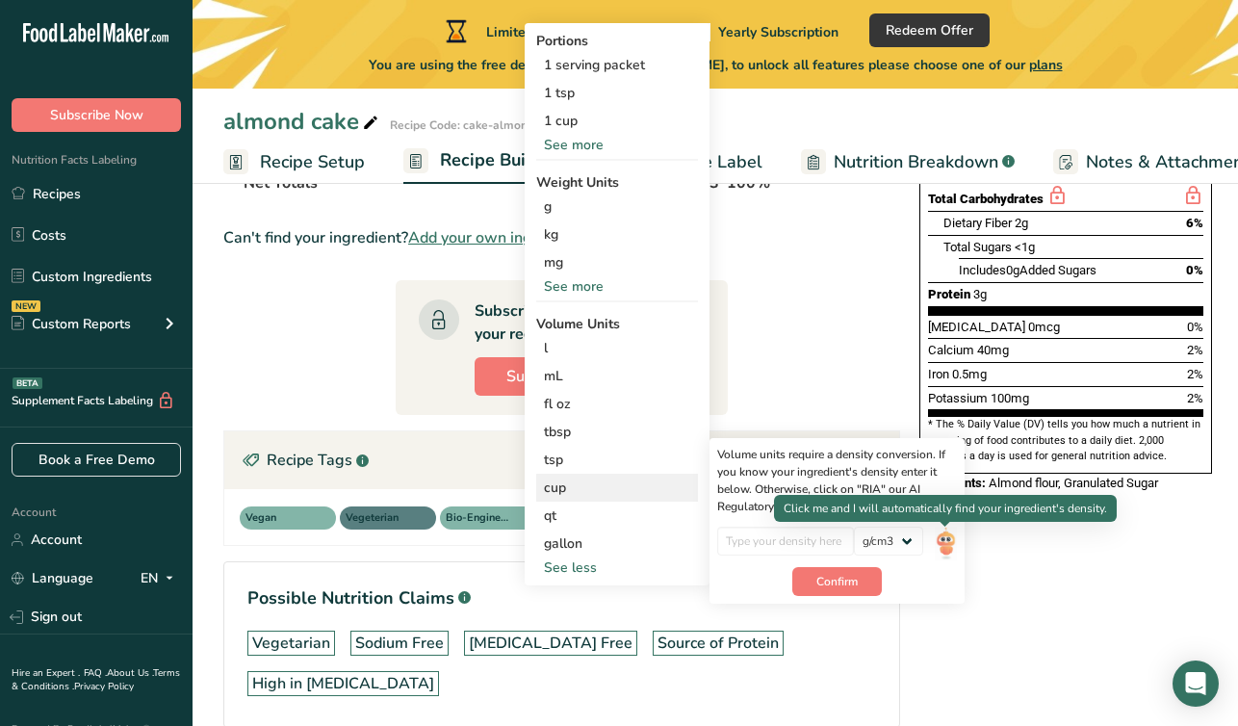
click at [944, 540] on img at bounding box center [944, 543] width 21 height 34
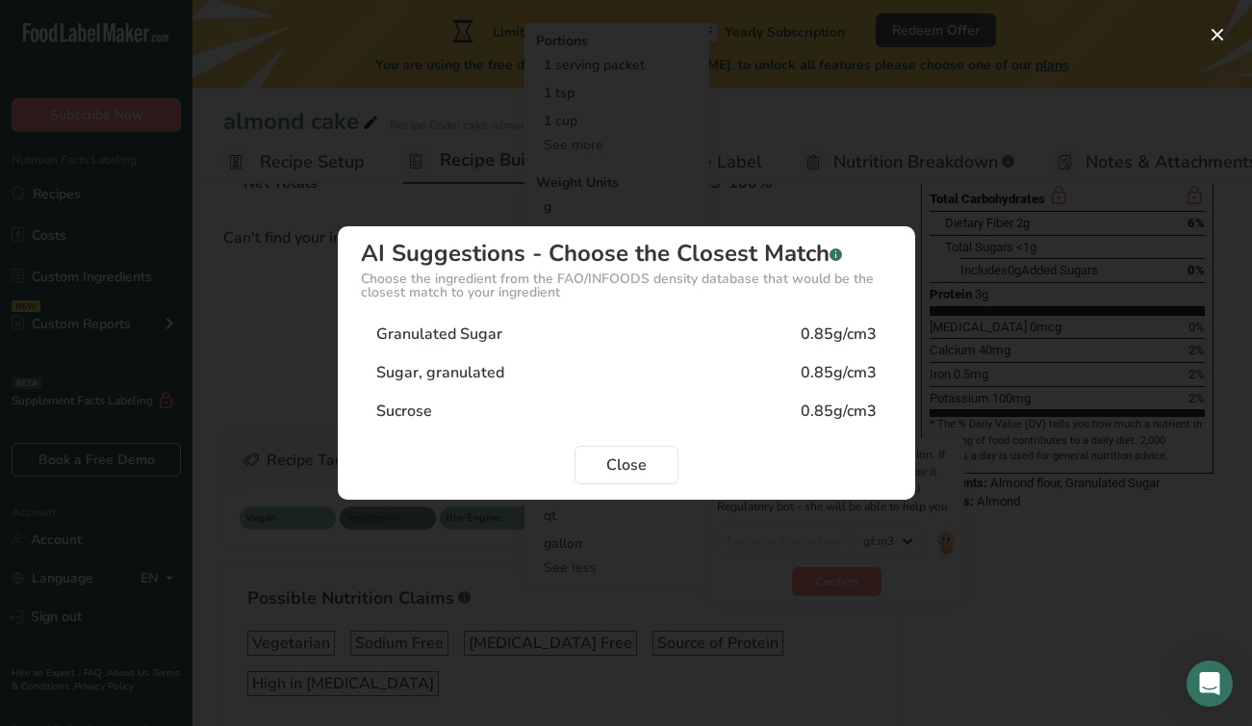
click at [630, 375] on div "Sugar, granulated 0.85g/cm3" at bounding box center [626, 372] width 531 height 38
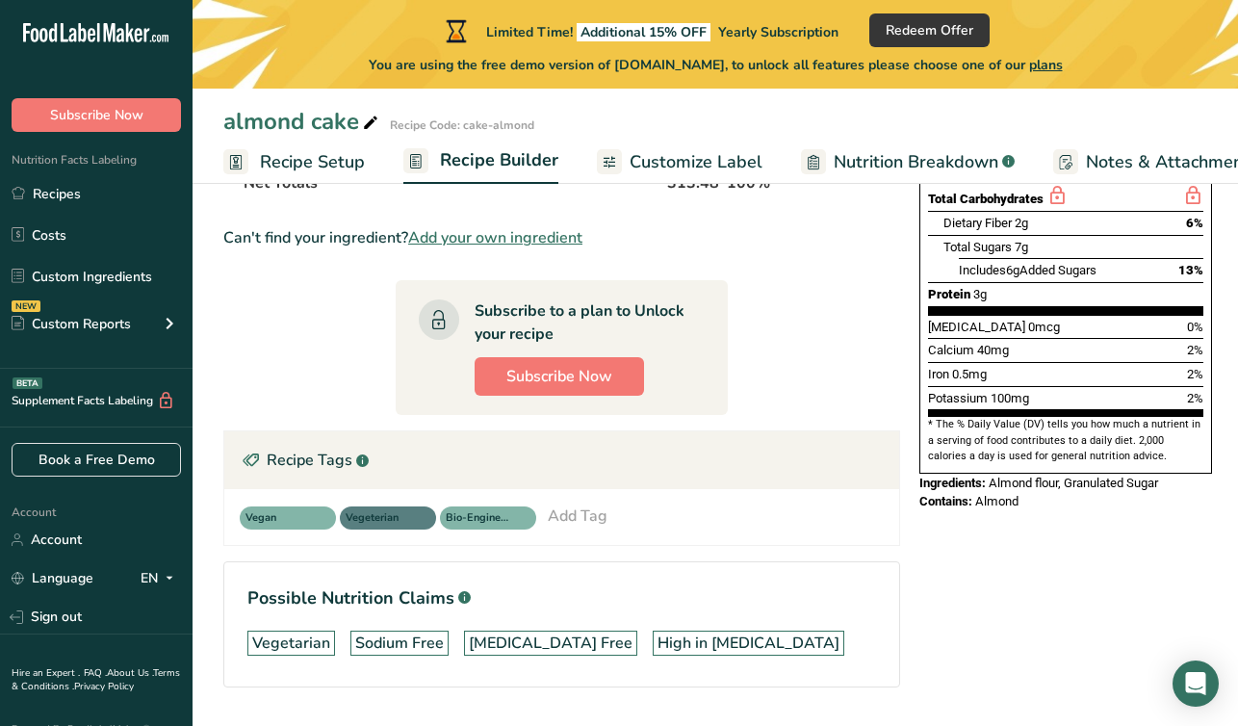
scroll to position [473, 0]
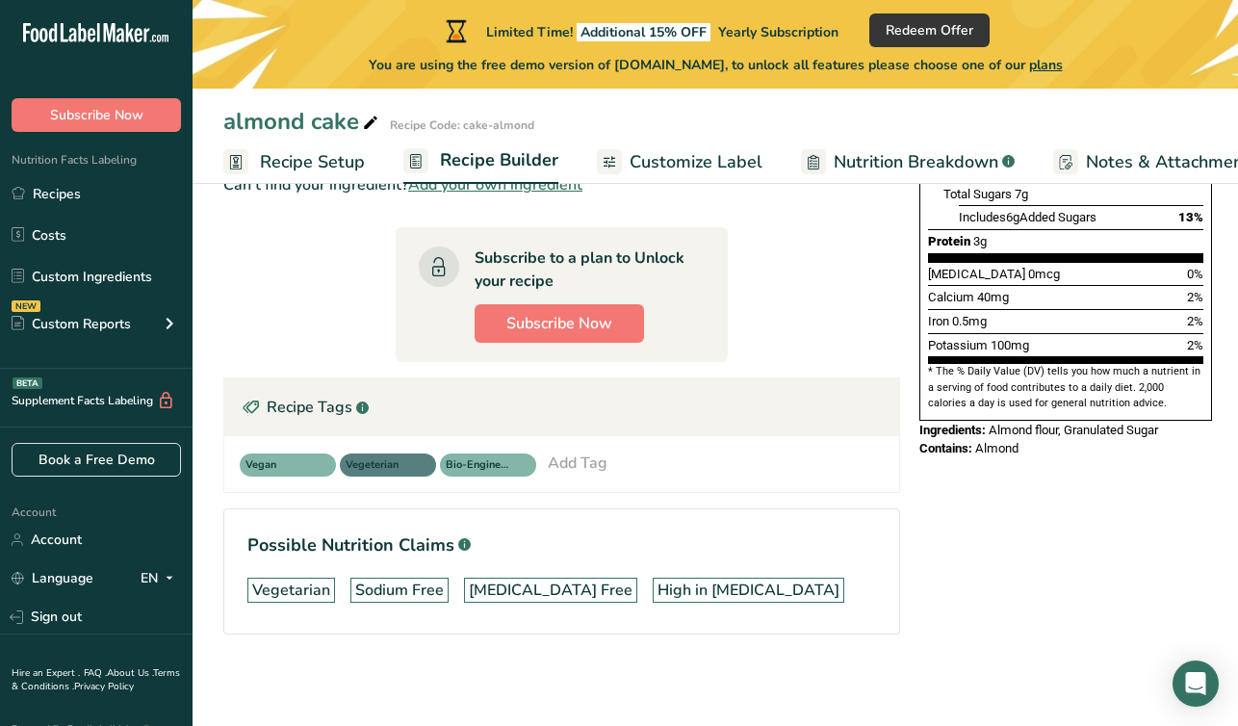
click at [834, 289] on section "Ingredient * Amount * Unit * Waste * .a-a{fill:#347362;}.b-a{fill:#fff;} Grams …" at bounding box center [561, 244] width 677 height 841
click at [468, 161] on span "Recipe Builder" at bounding box center [499, 160] width 118 height 26
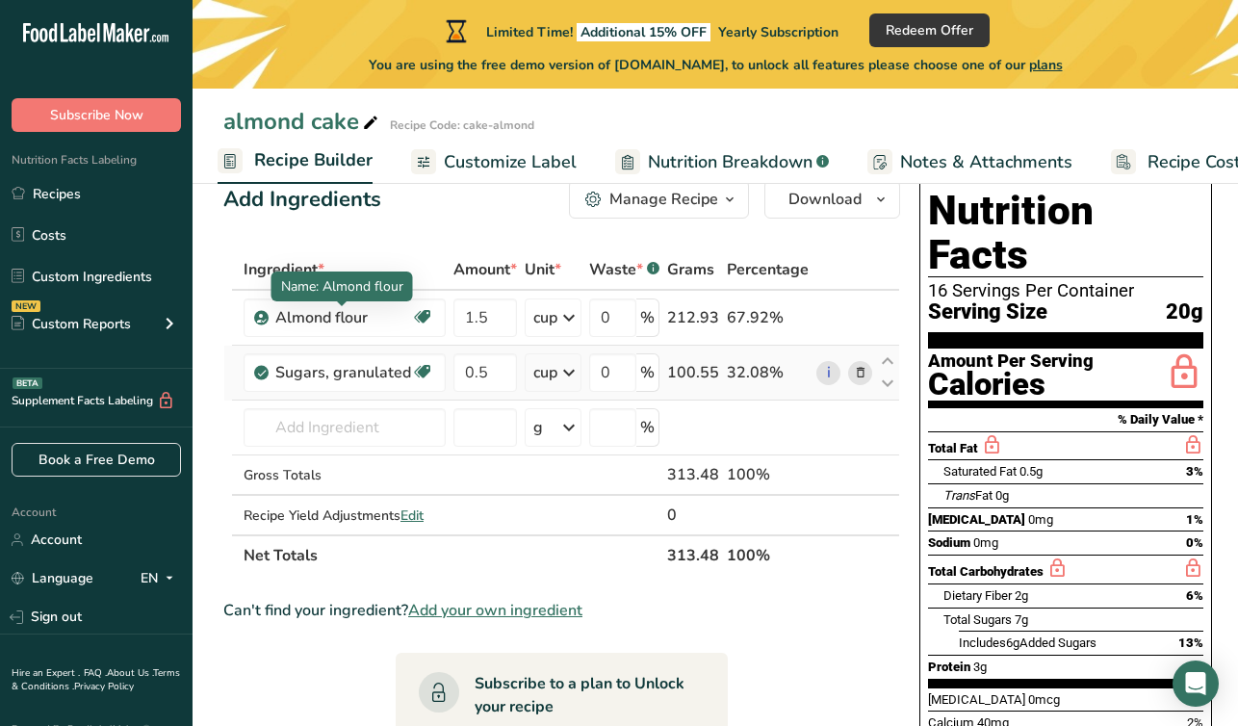
scroll to position [40, 0]
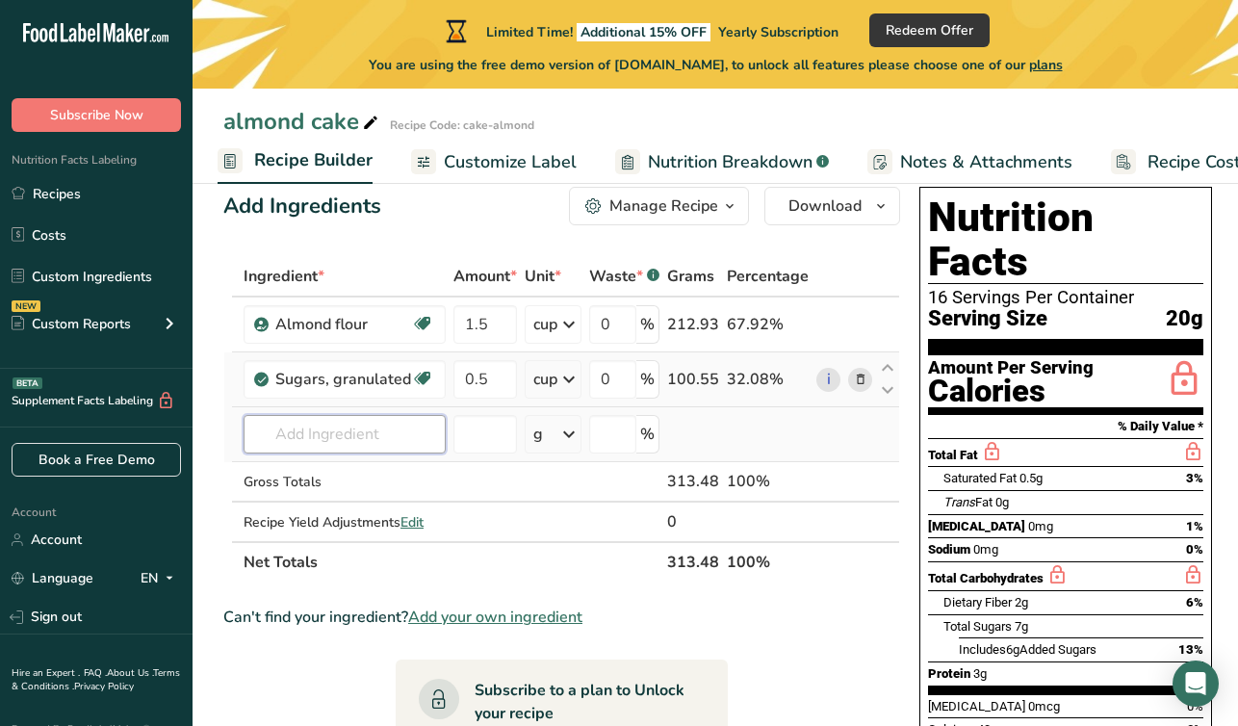
click at [373, 434] on input "text" at bounding box center [344, 434] width 202 height 38
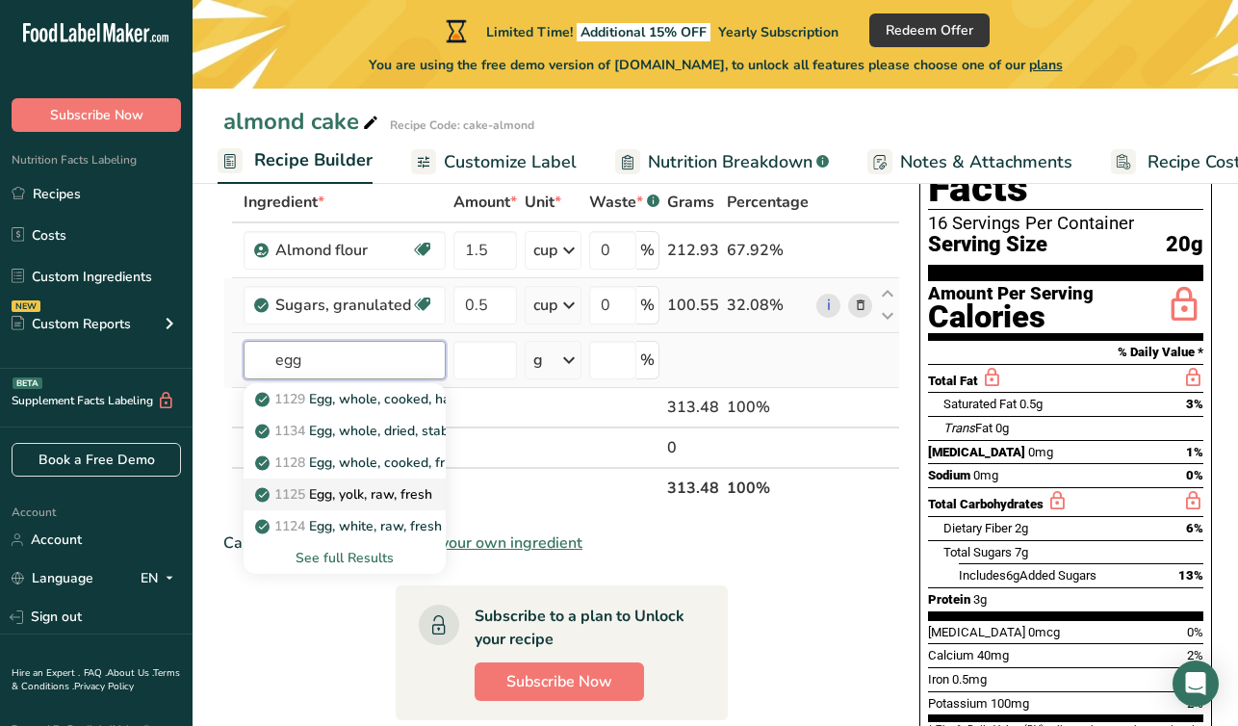
scroll to position [118, 0]
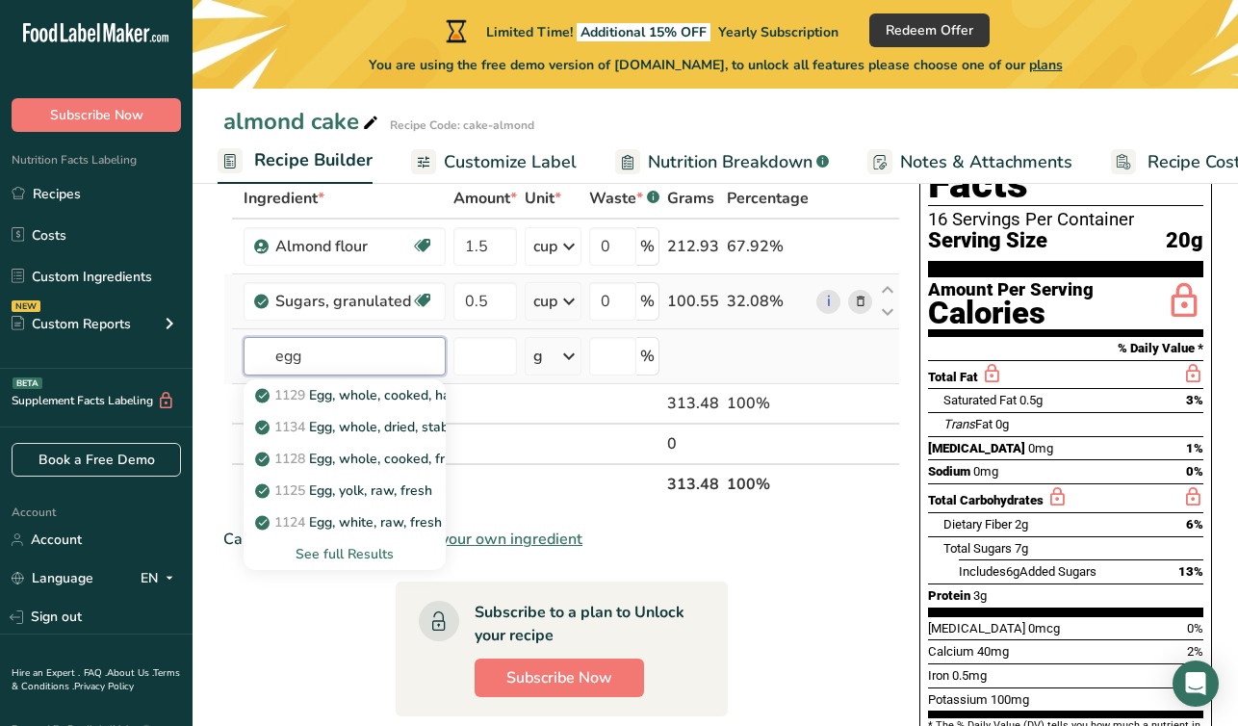
type input "egg"
click at [364, 551] on div "See full Results" at bounding box center [344, 554] width 171 height 20
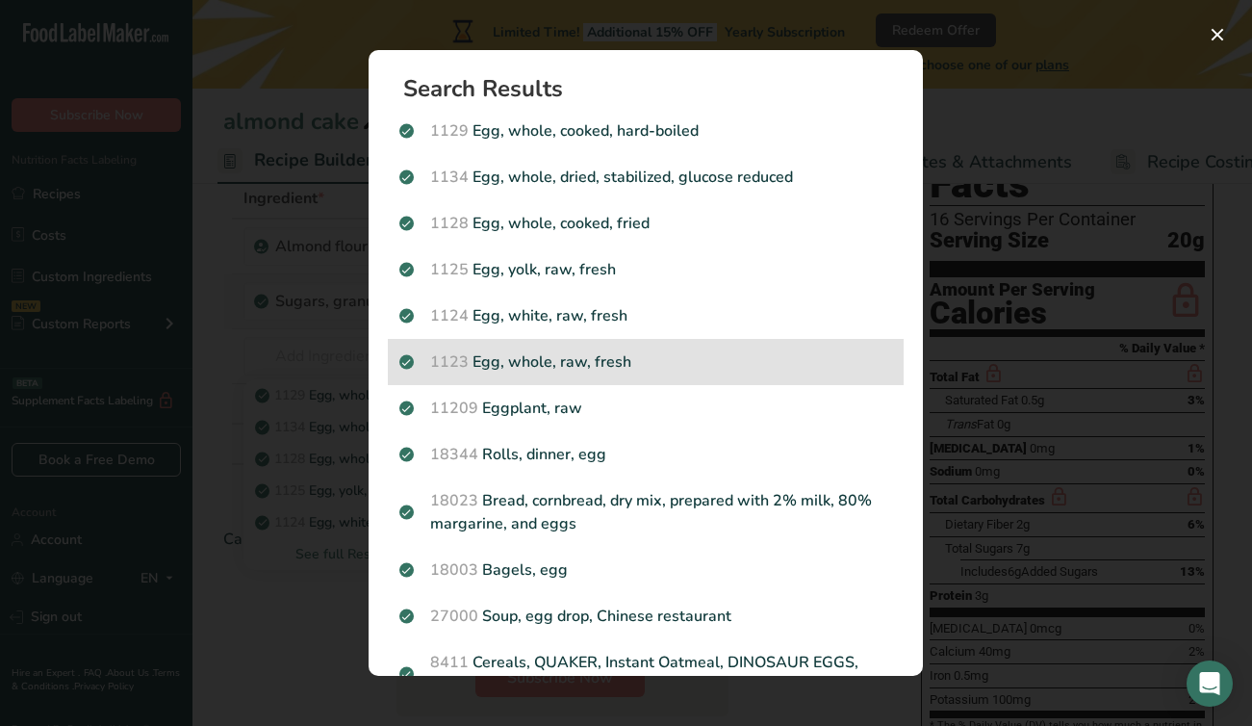
click at [555, 359] on p "1123 Egg, whole, raw, fresh" at bounding box center [645, 361] width 493 height 23
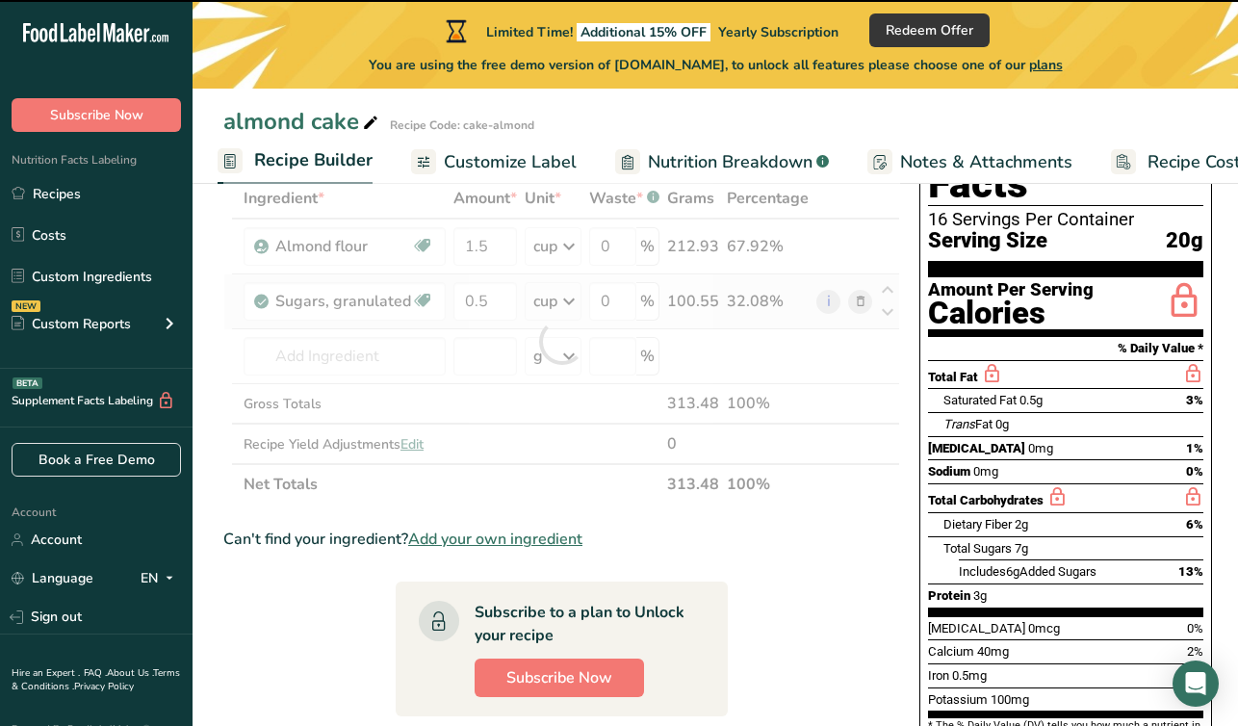
type input "0"
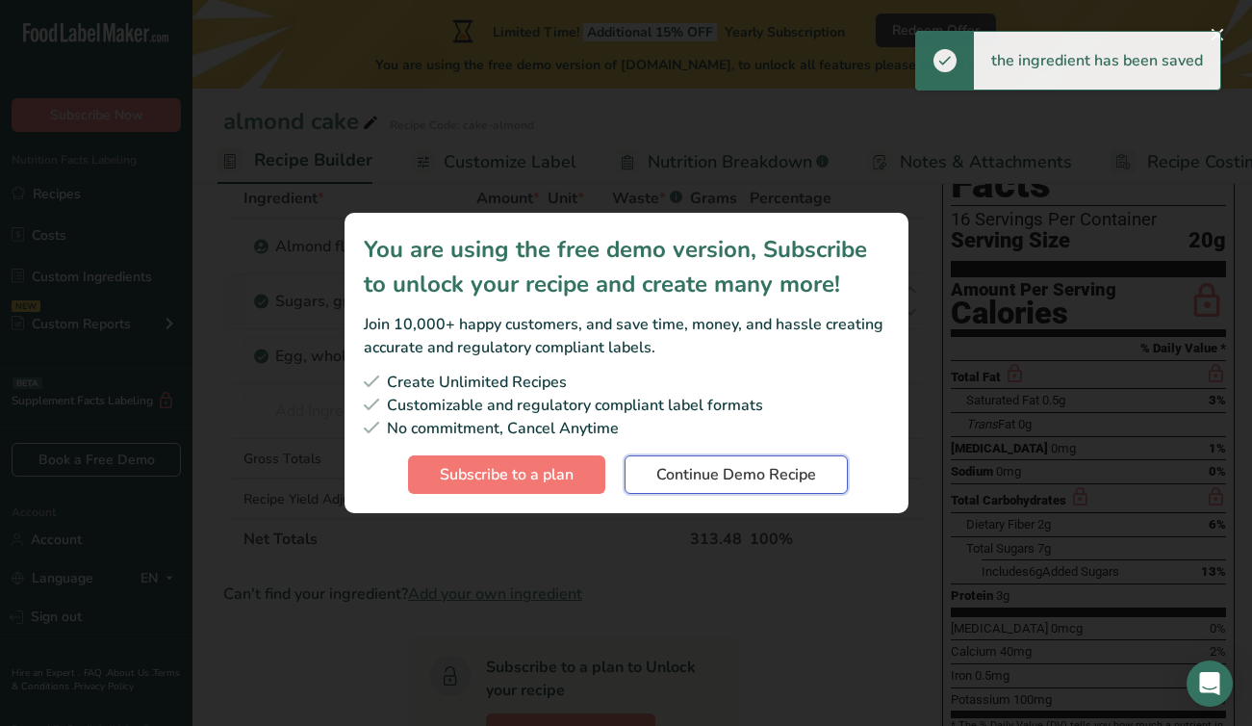
click at [779, 478] on span "Continue Demo Recipe" at bounding box center [736, 474] width 160 height 23
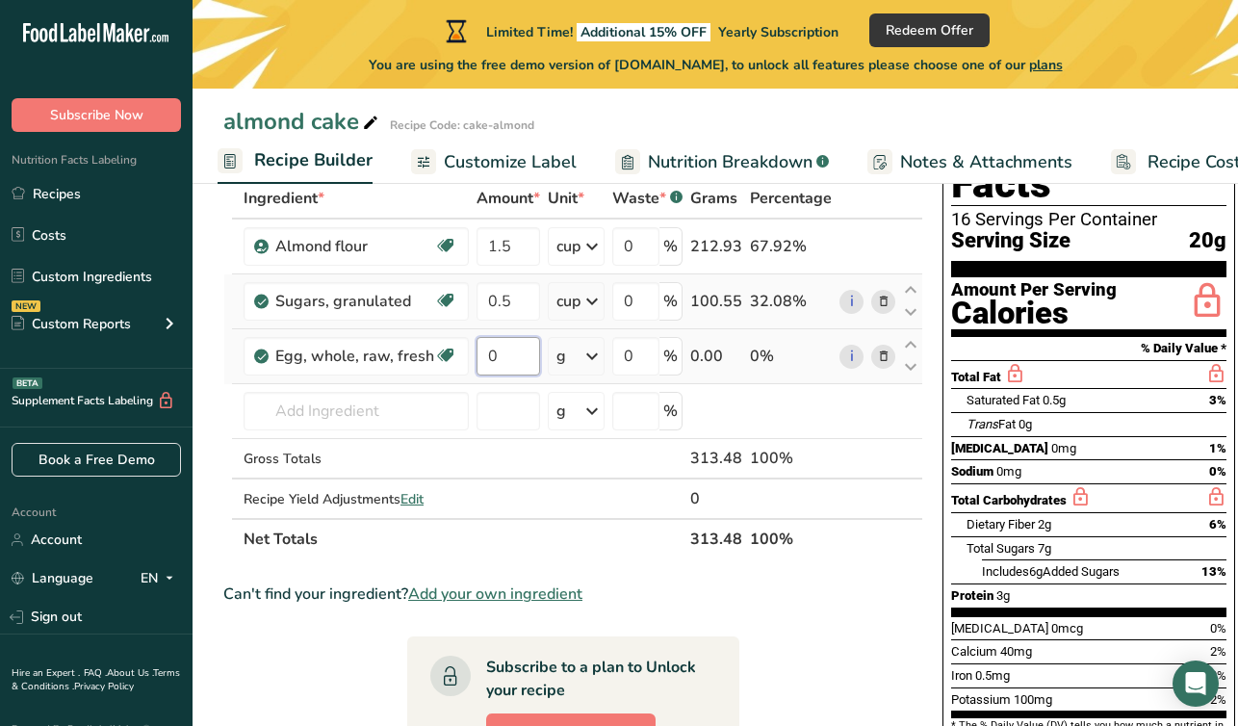
click at [518, 352] on input "0" at bounding box center [508, 356] width 64 height 38
drag, startPoint x: 518, startPoint y: 352, endPoint x: 463, endPoint y: 352, distance: 54.9
click at [463, 352] on tr "Egg, whole, raw, fresh Gluten free Vegetarian Soy free 0 g Portions 1 large 1 e…" at bounding box center [573, 356] width 698 height 55
type input "4"
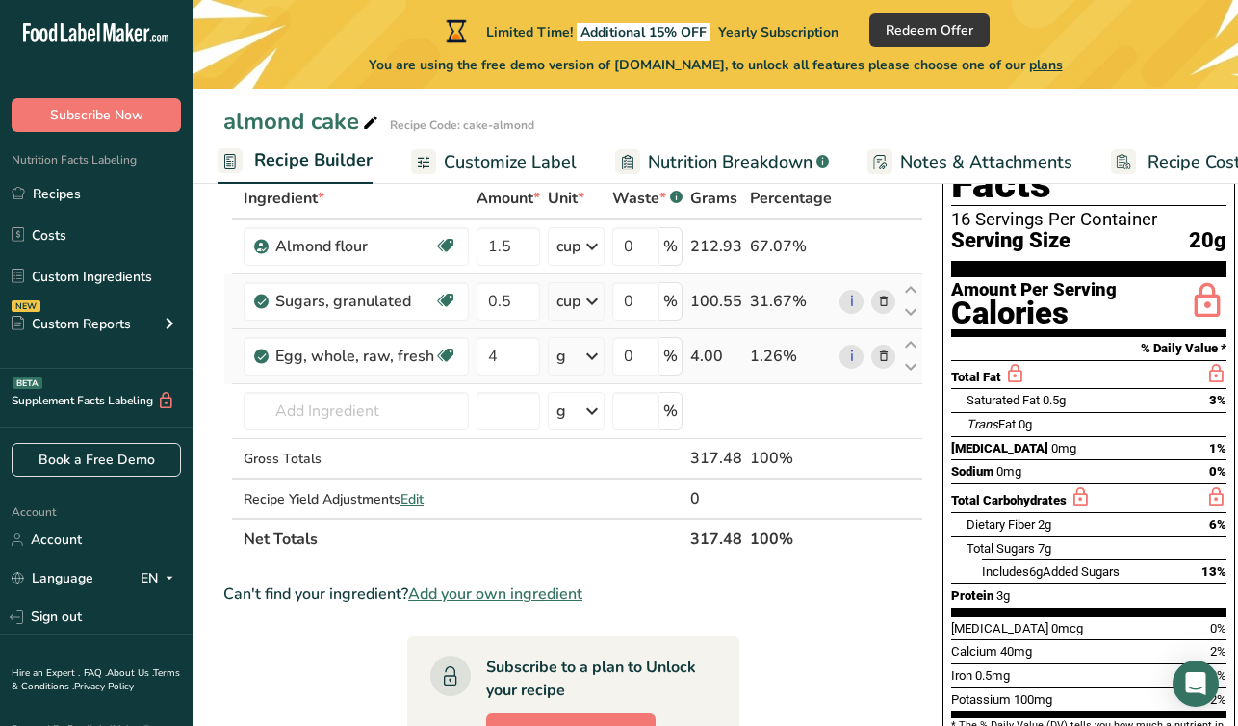
click at [590, 358] on div "Ingredient * Amount * Unit * Waste * .a-a{fill:#347362;}.b-a{fill:#fff;} Grams …" at bounding box center [573, 368] width 700 height 381
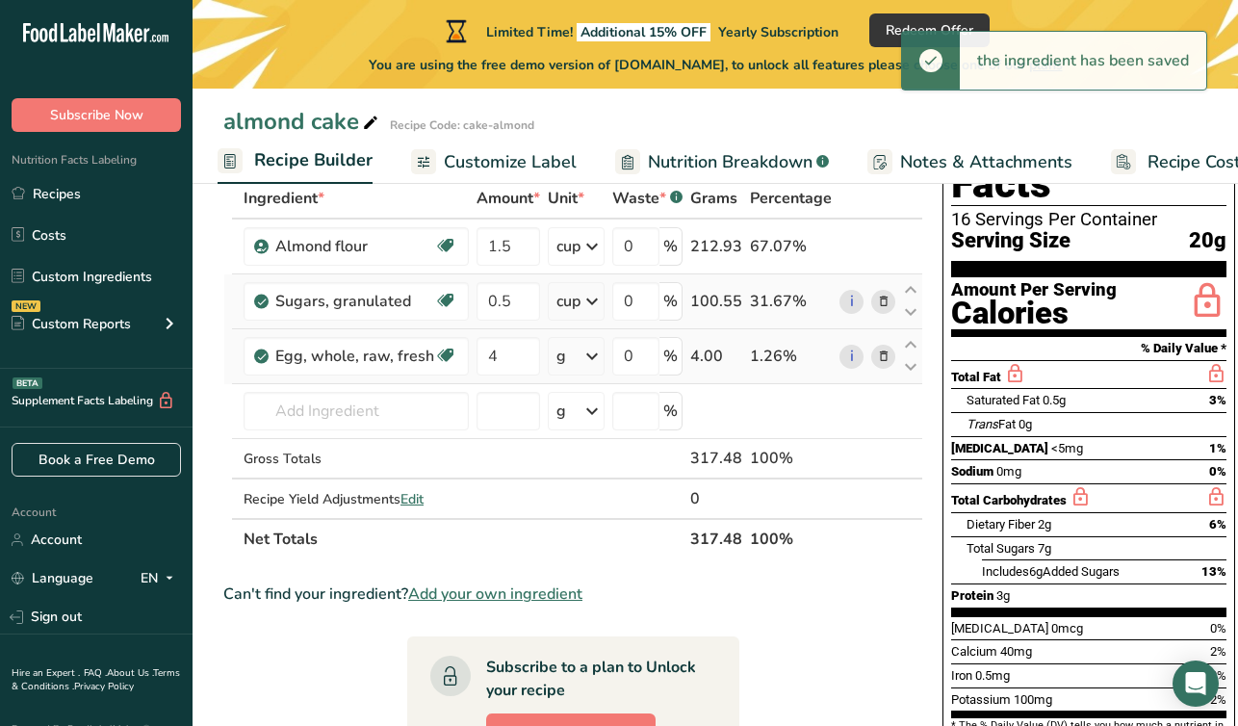
click at [590, 356] on icon at bounding box center [591, 356] width 23 height 35
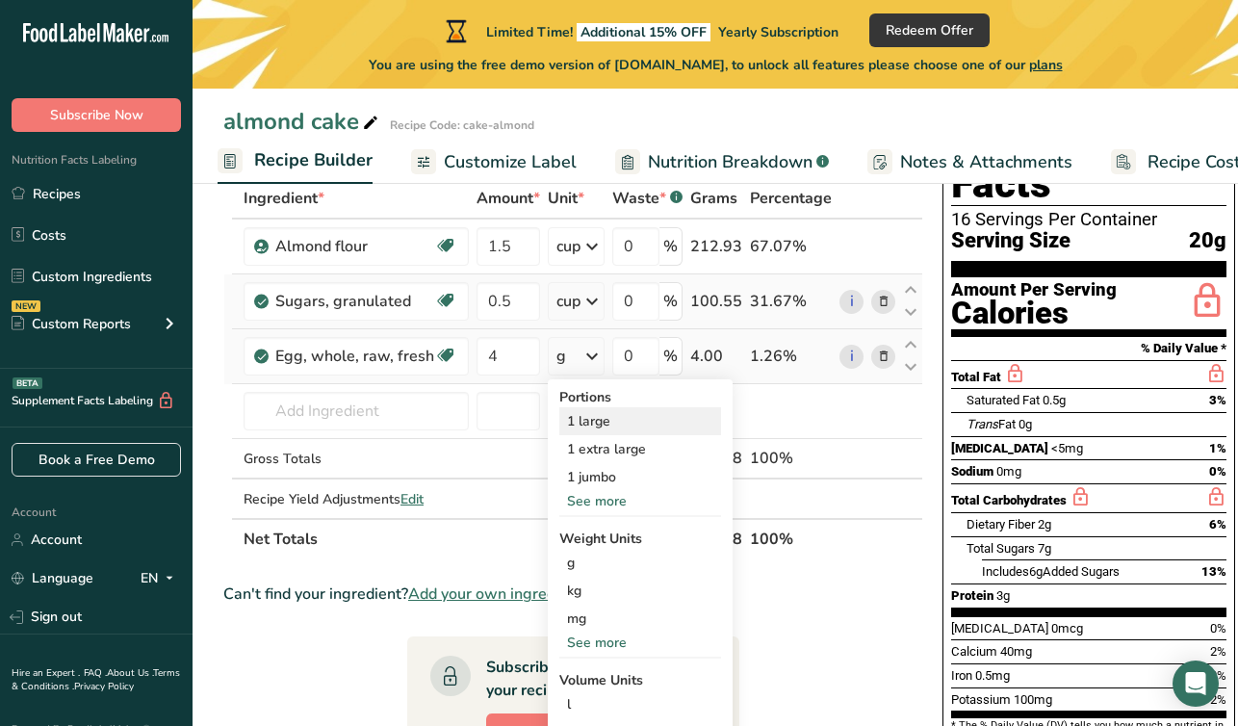
click at [590, 422] on div "1 large" at bounding box center [640, 421] width 162 height 28
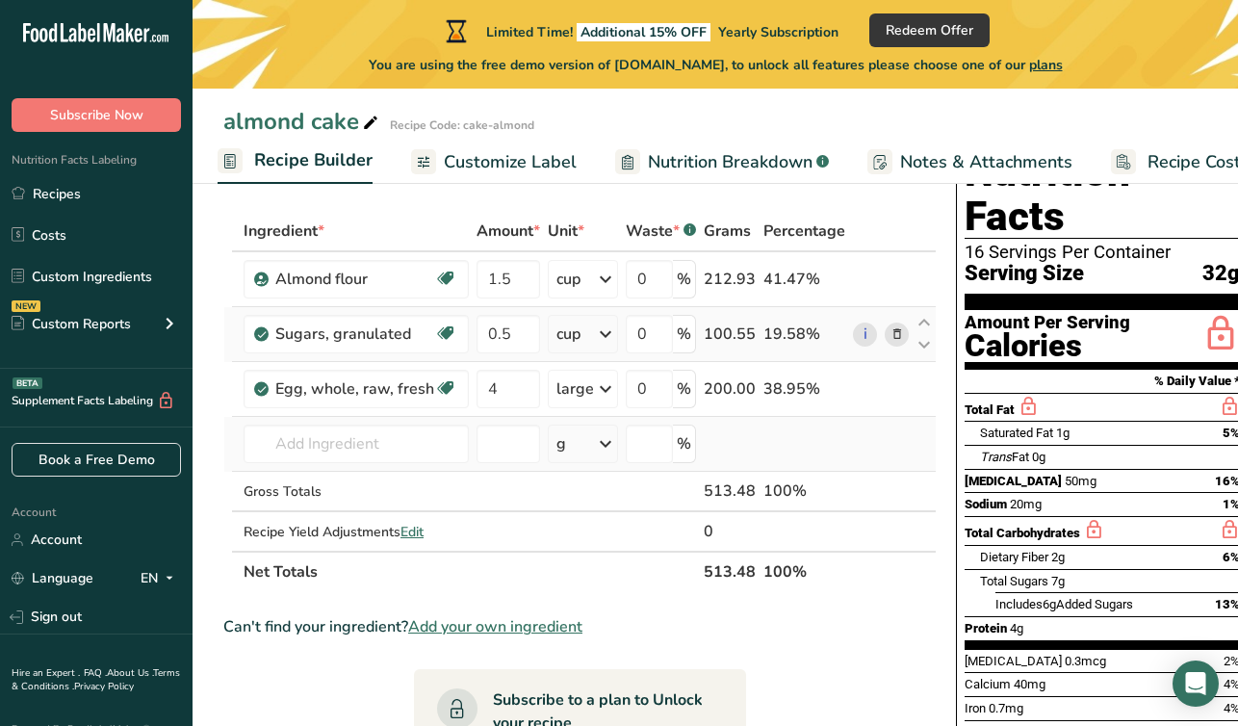
scroll to position [75, 0]
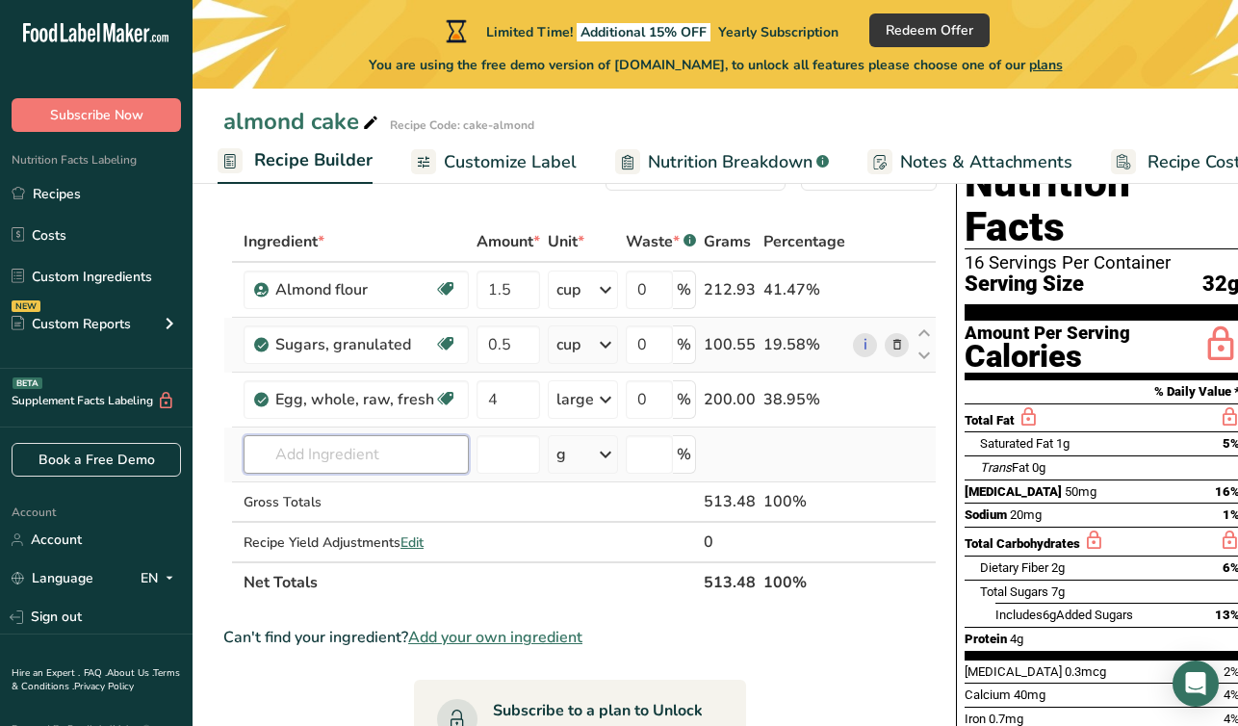
click at [342, 456] on input "text" at bounding box center [355, 454] width 225 height 38
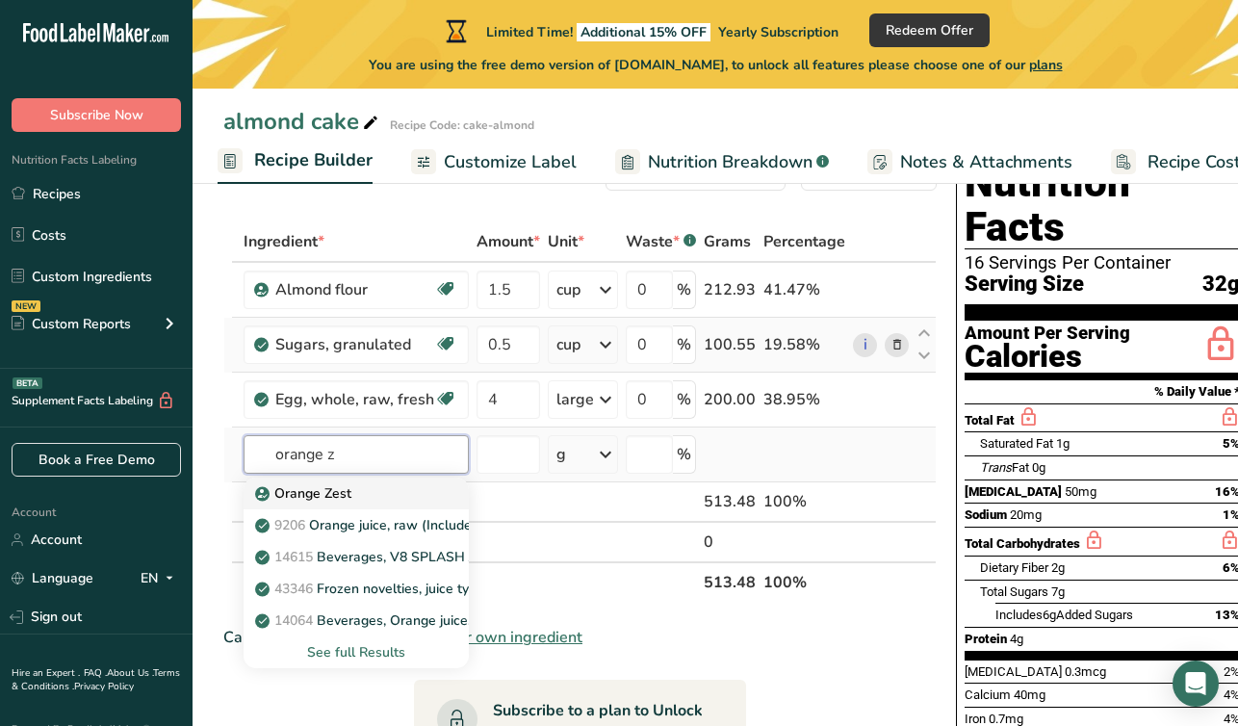
type input "orange z"
click at [285, 496] on p "Orange Zest" at bounding box center [305, 493] width 92 height 20
type input "Orange Zest"
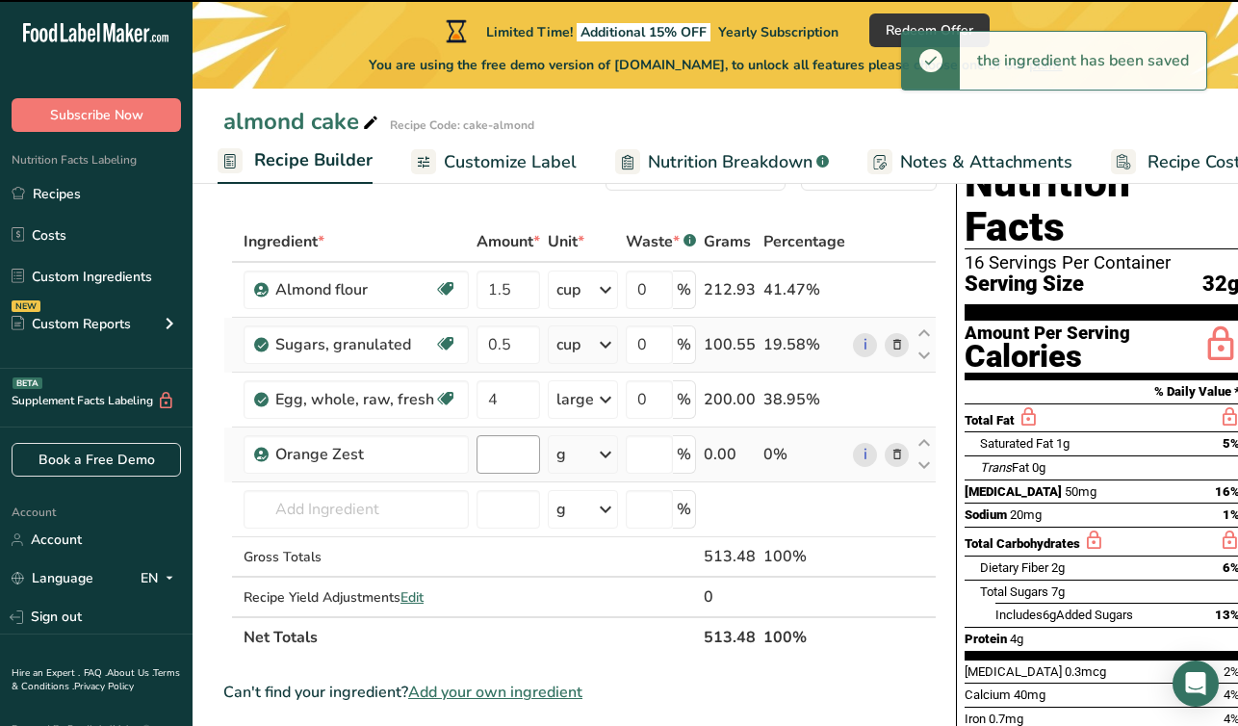
type input "0"
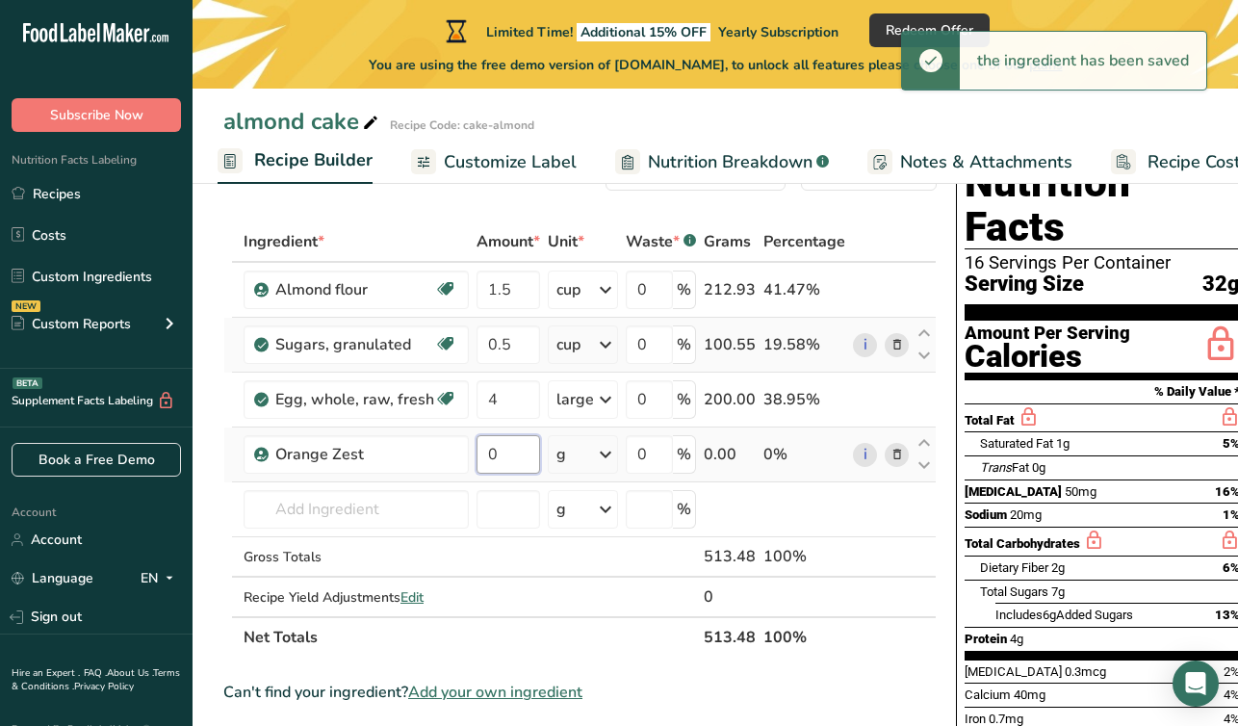
click at [510, 451] on input "0" at bounding box center [508, 454] width 64 height 38
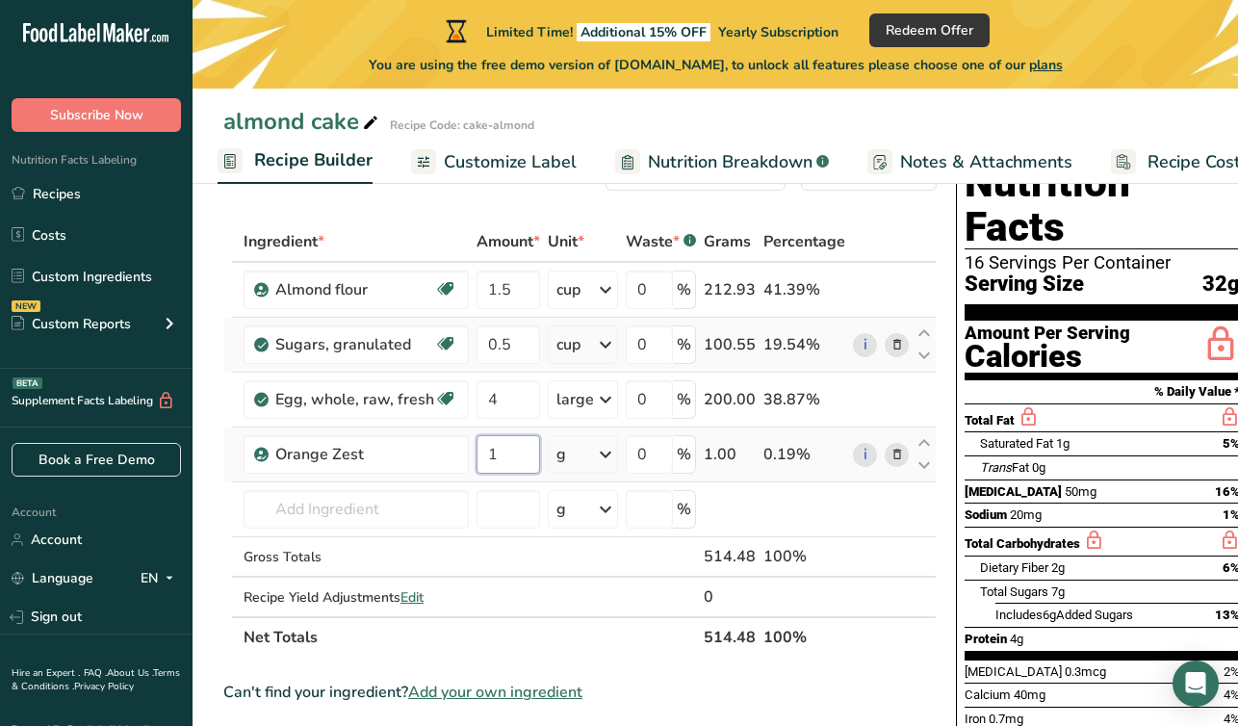
type input "1"
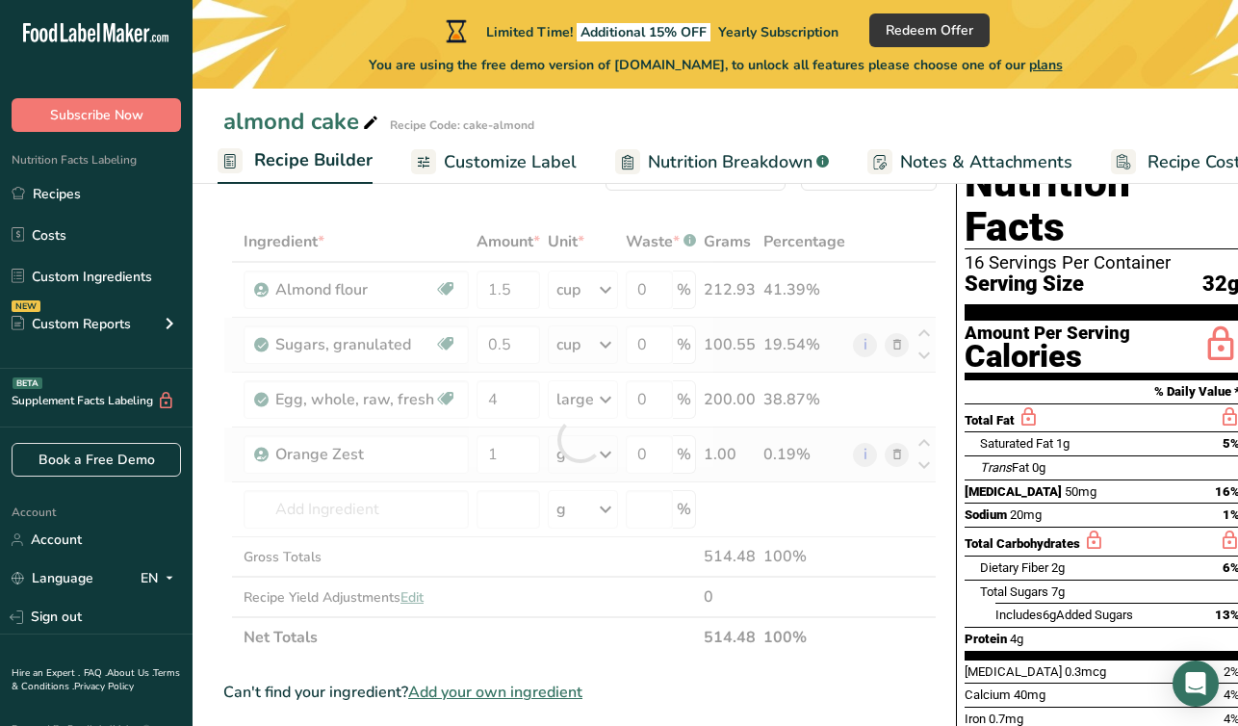
click at [601, 453] on div "Ingredient * Amount * Unit * Waste * .a-a{fill:#347362;}.b-a{fill:#fff;} Grams …" at bounding box center [579, 439] width 713 height 436
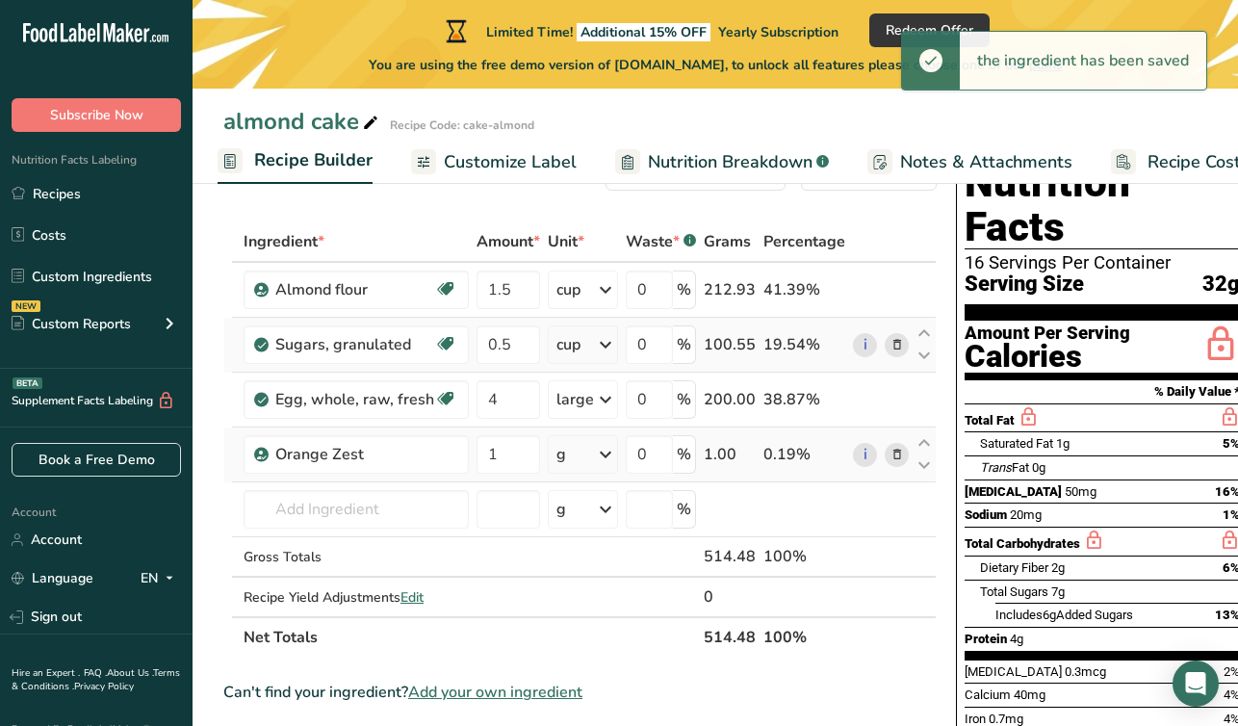
click at [601, 453] on icon at bounding box center [605, 454] width 23 height 35
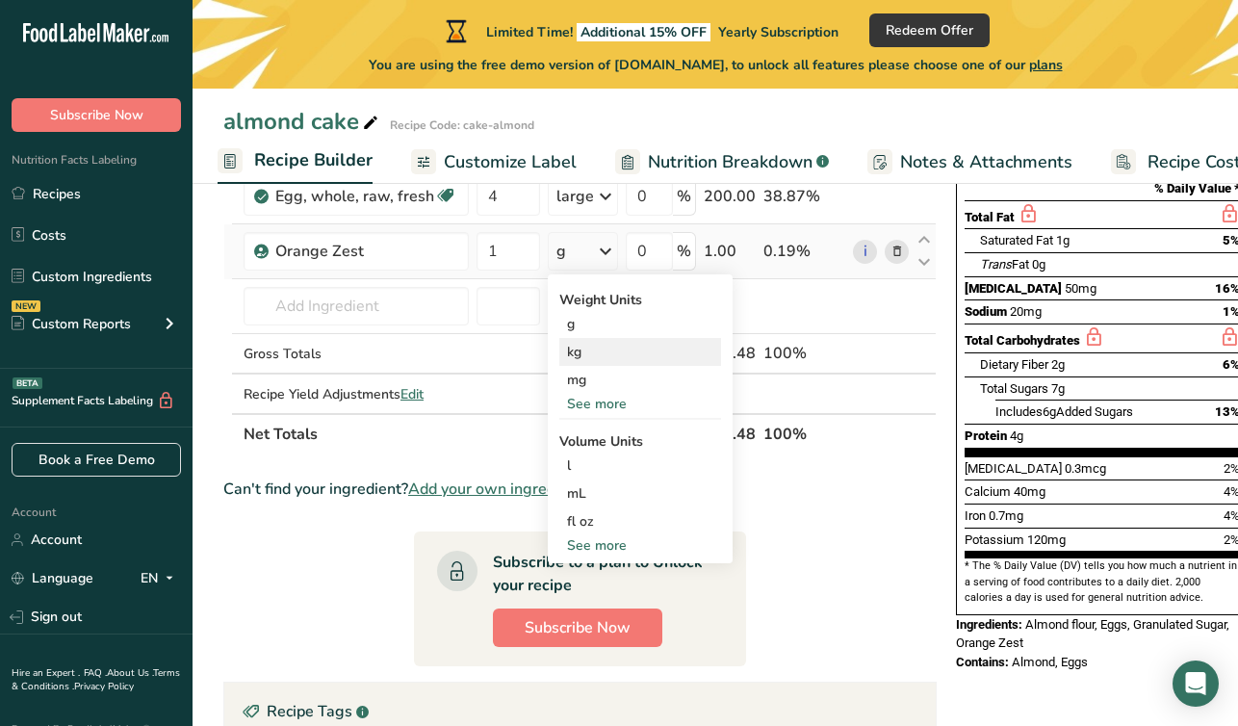
scroll to position [279, 0]
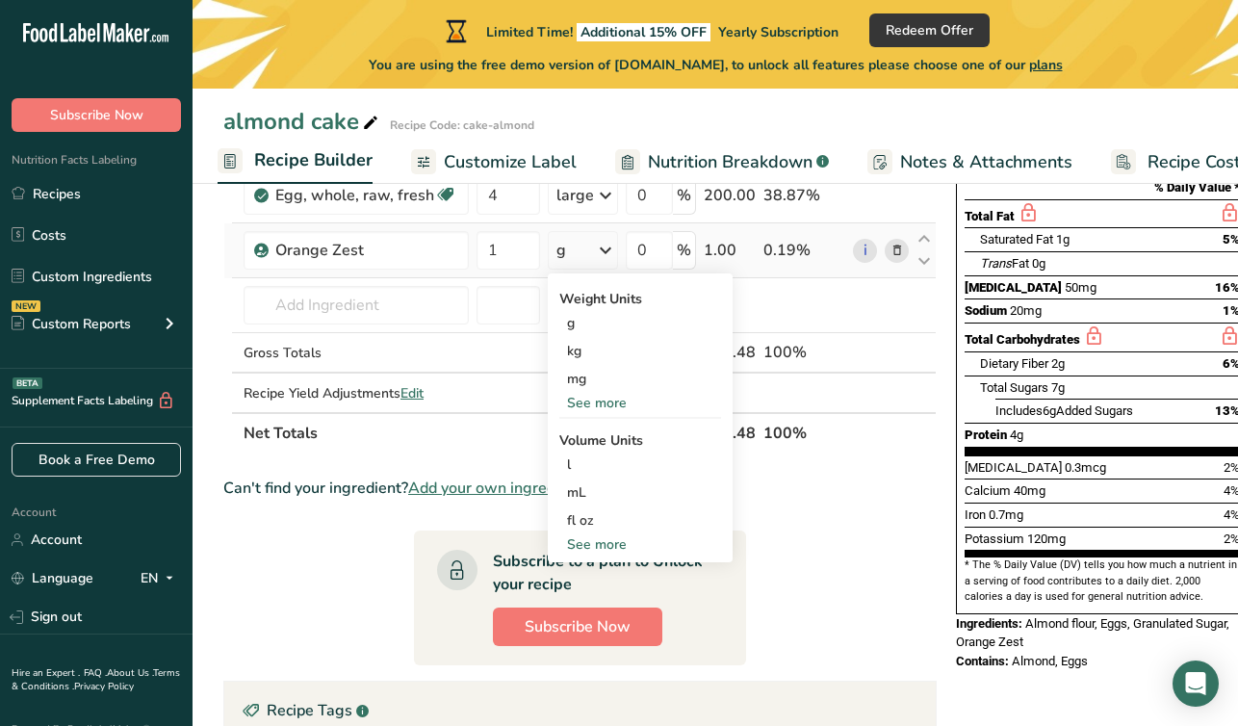
click at [600, 545] on div "See more" at bounding box center [640, 544] width 162 height 20
select select "22"
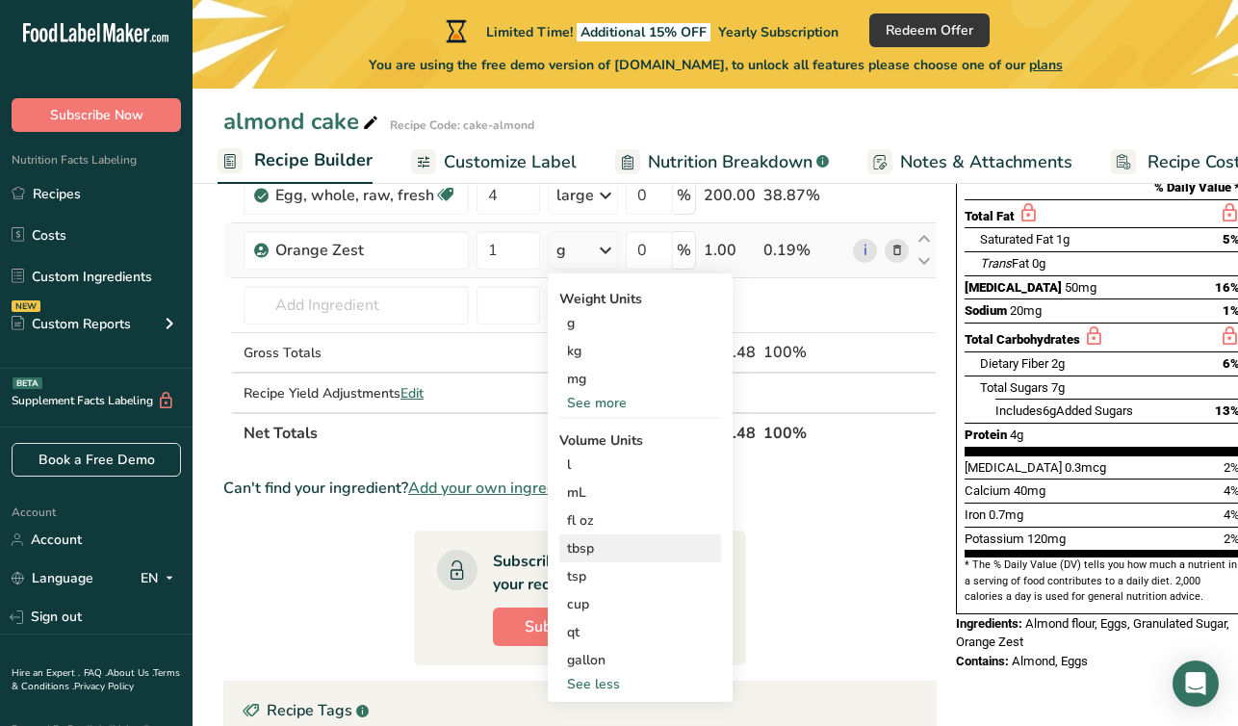
click at [572, 540] on div "tbsp" at bounding box center [640, 548] width 146 height 20
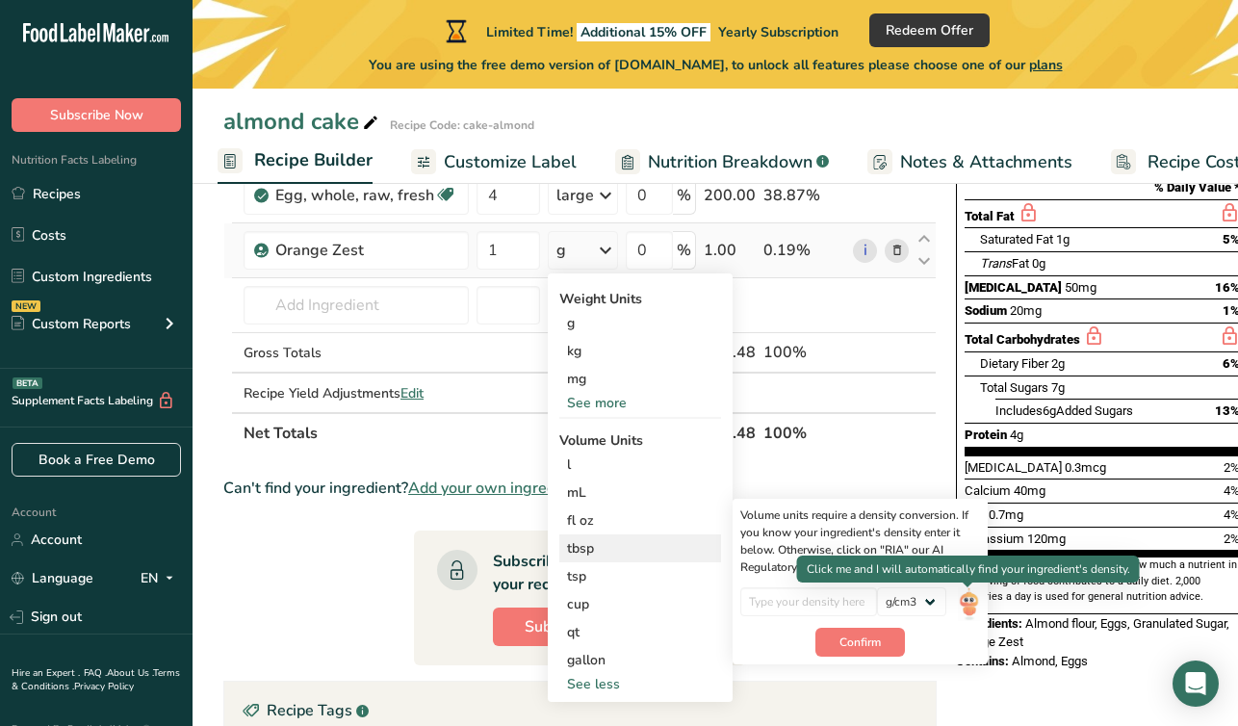
click at [967, 599] on img at bounding box center [968, 604] width 21 height 34
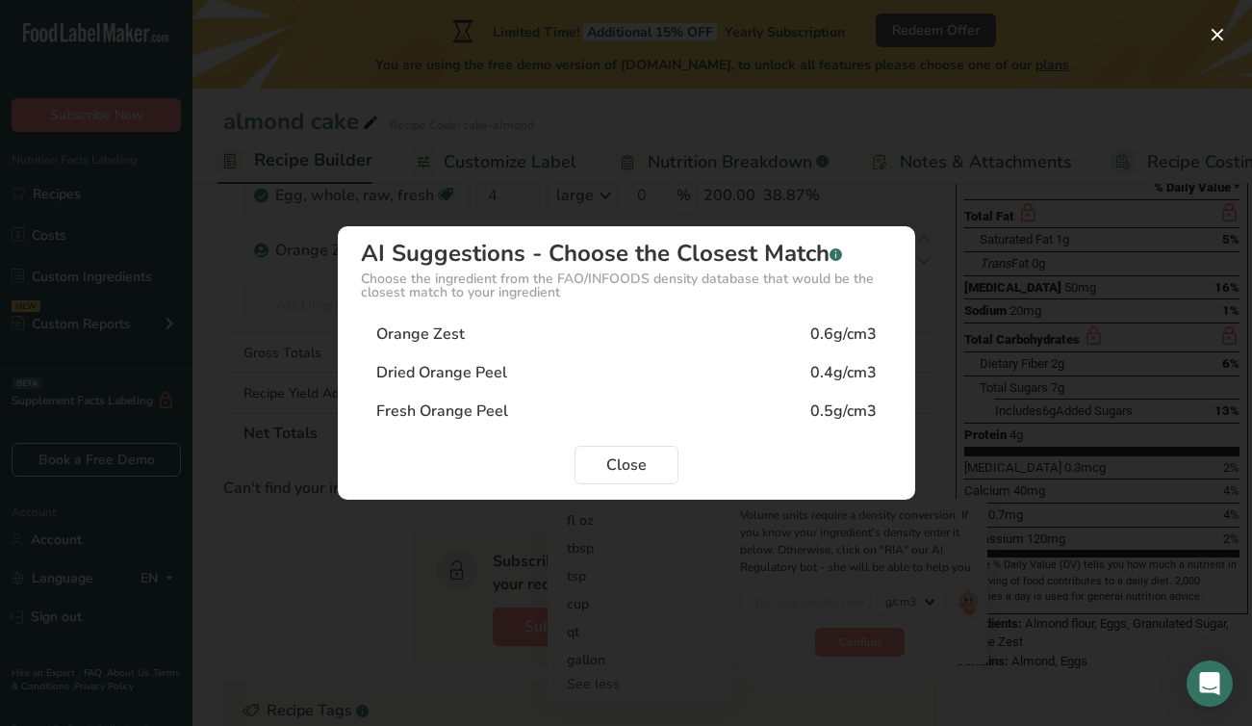
click at [447, 330] on div "Orange Zest" at bounding box center [420, 333] width 89 height 23
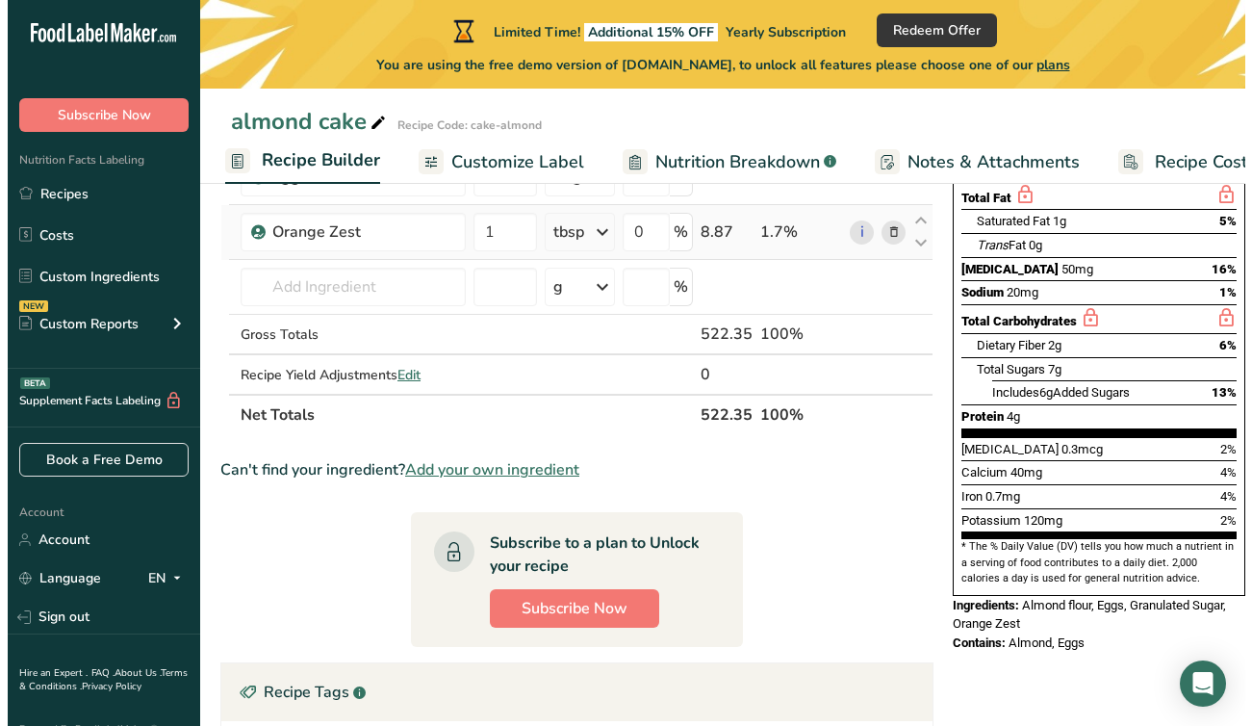
scroll to position [285, 0]
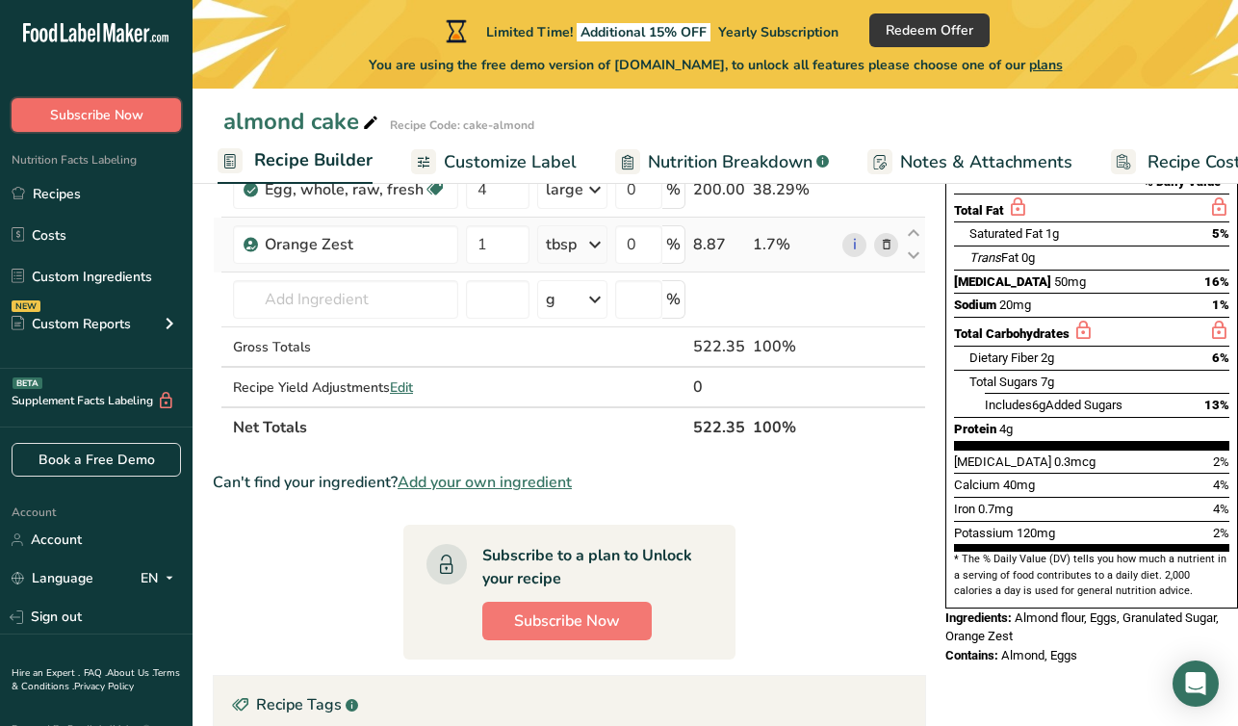
click at [70, 115] on span "Subscribe Now" at bounding box center [96, 115] width 93 height 20
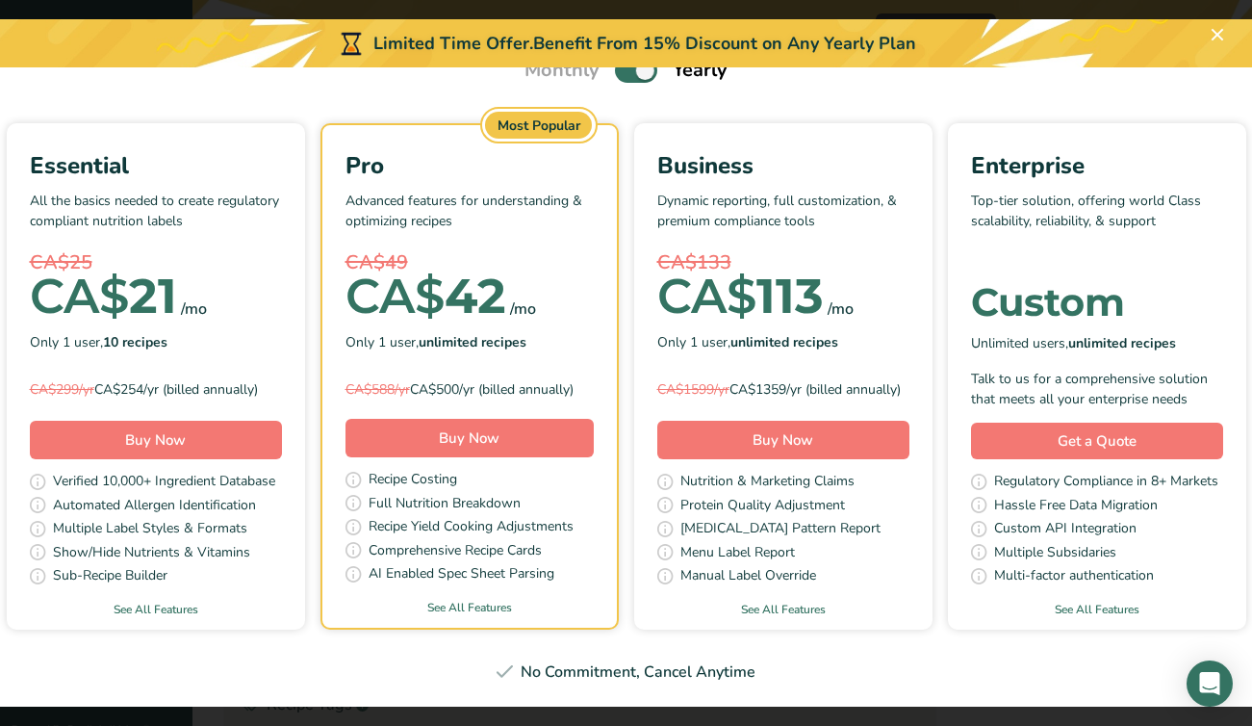
scroll to position [407, 0]
click at [305, 600] on link "See All Features" at bounding box center [156, 608] width 298 height 17
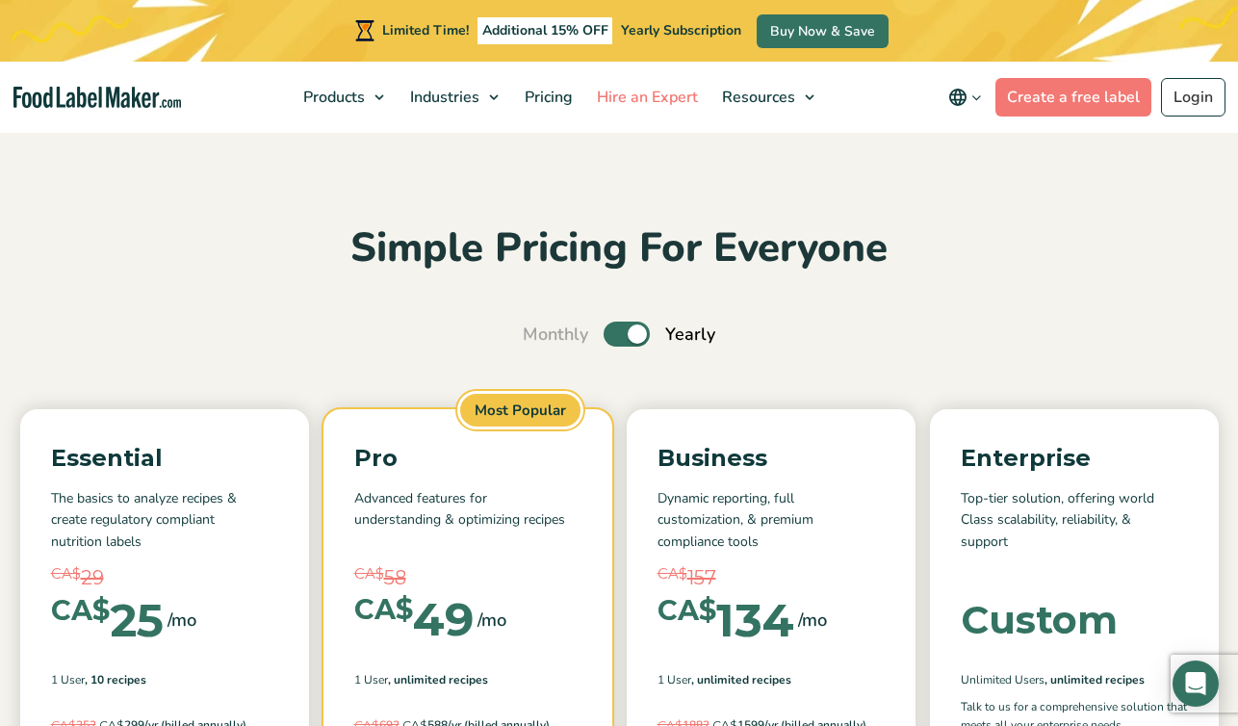
click at [631, 97] on span "Hire an Expert" at bounding box center [645, 97] width 109 height 21
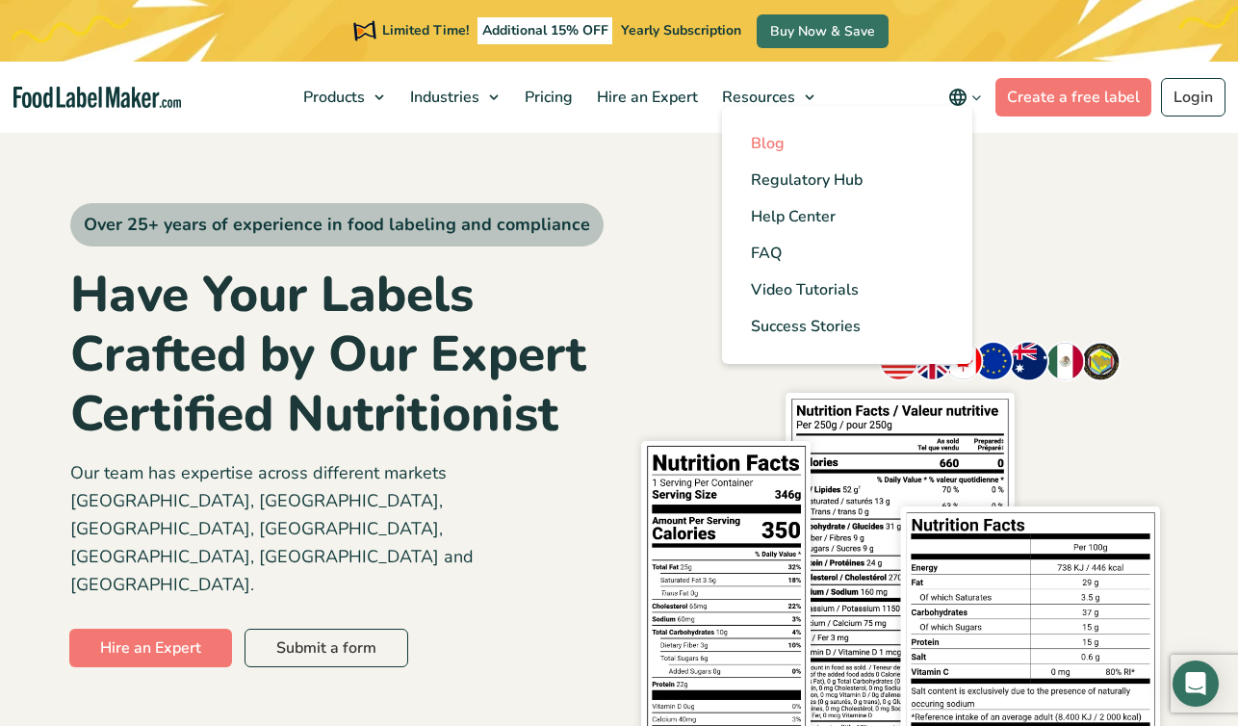
click at [766, 143] on span "Blog" at bounding box center [768, 143] width 34 height 21
